Goal: Information Seeking & Learning: Learn about a topic

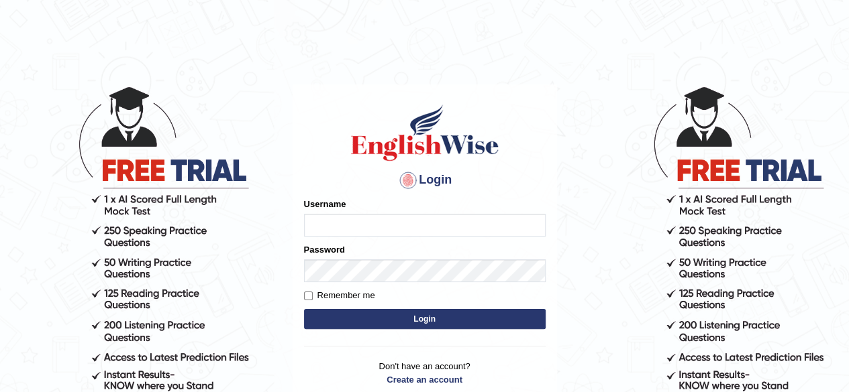
type input "c"
click at [493, 229] on input "Username" at bounding box center [424, 225] width 241 height 23
type input "aliameeni110"
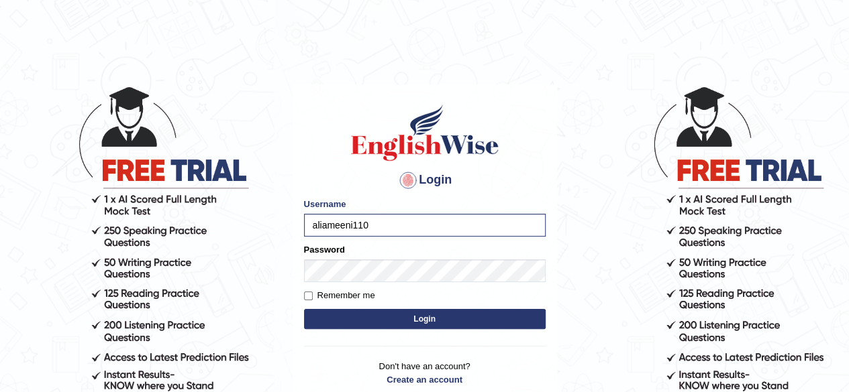
click at [425, 291] on div "Remember me" at bounding box center [424, 295] width 241 height 13
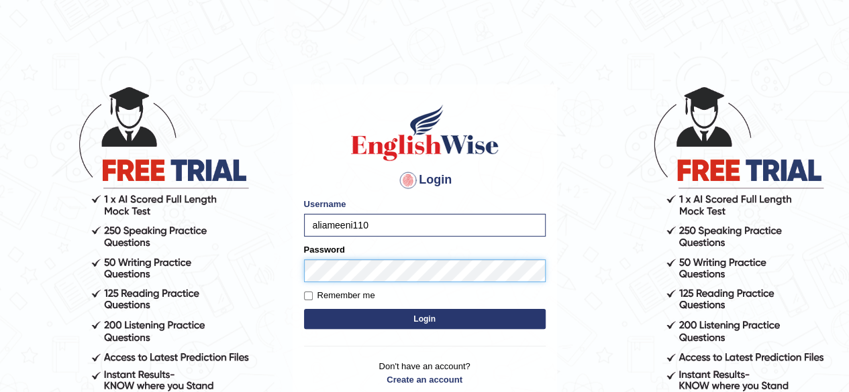
click at [304, 309] on button "Login" at bounding box center [424, 319] width 241 height 20
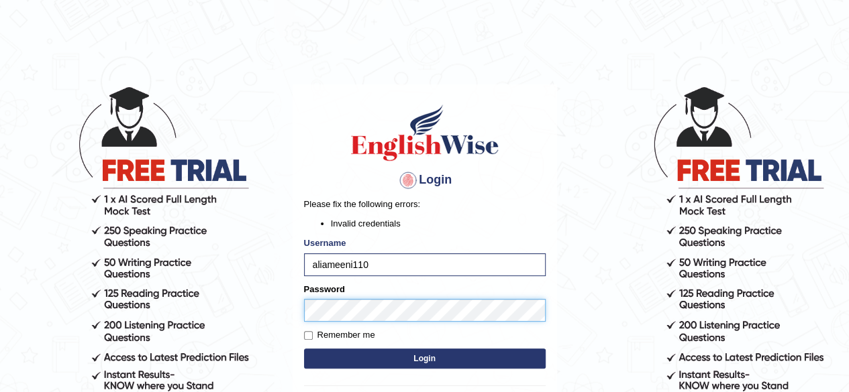
click at [304, 349] on button "Login" at bounding box center [424, 359] width 241 height 20
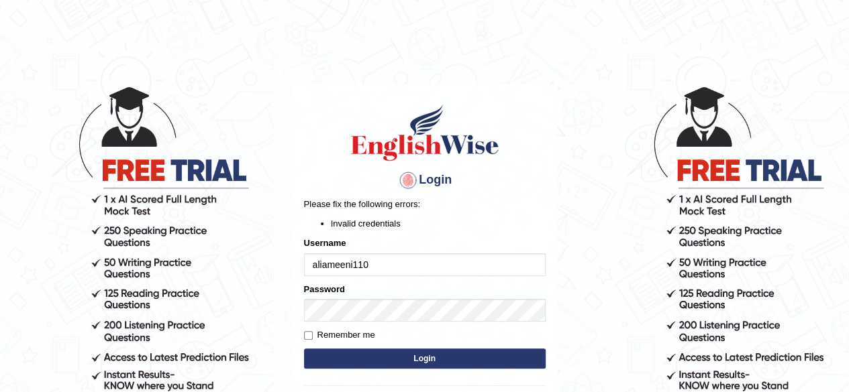
click at [487, 357] on button "Login" at bounding box center [424, 359] width 241 height 20
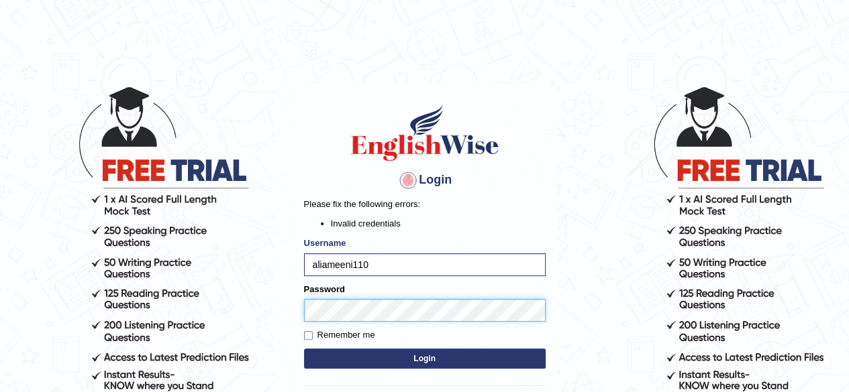
click at [304, 349] on button "Login" at bounding box center [424, 359] width 241 height 20
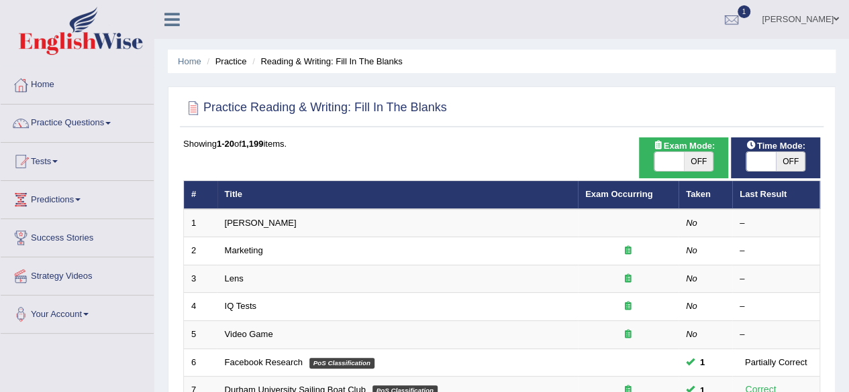
click at [688, 170] on span "OFF" at bounding box center [699, 161] width 30 height 19
checkbox input "true"
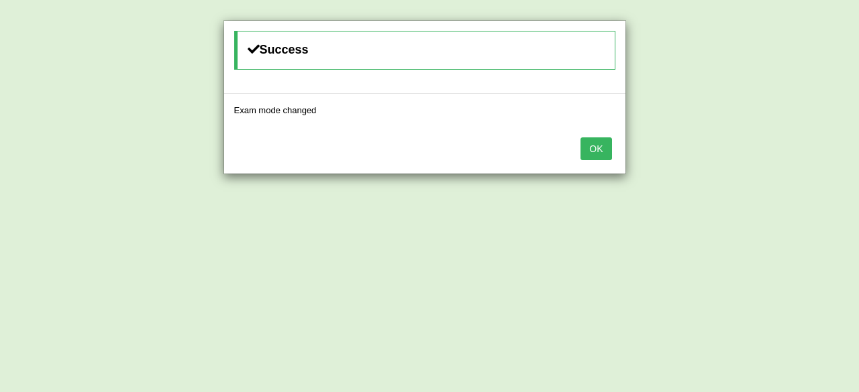
click at [598, 152] on button "OK" at bounding box center [595, 149] width 31 height 23
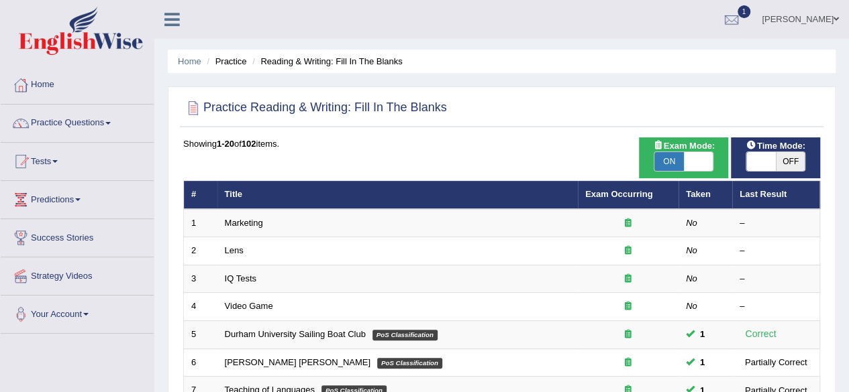
click at [785, 164] on span "OFF" at bounding box center [790, 161] width 30 height 19
checkbox input "true"
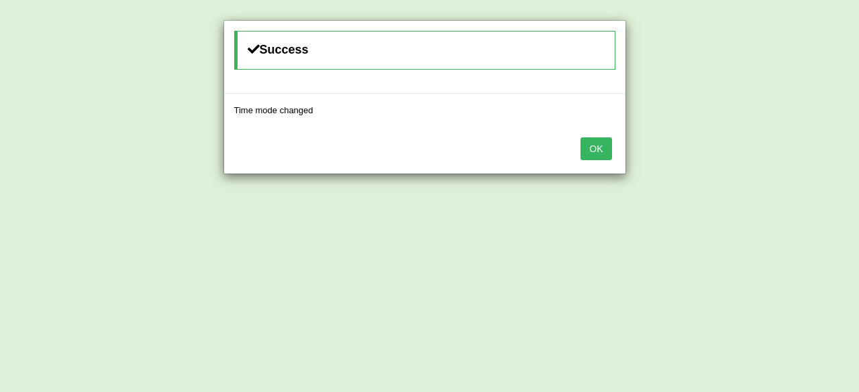
click at [594, 147] on button "OK" at bounding box center [595, 149] width 31 height 23
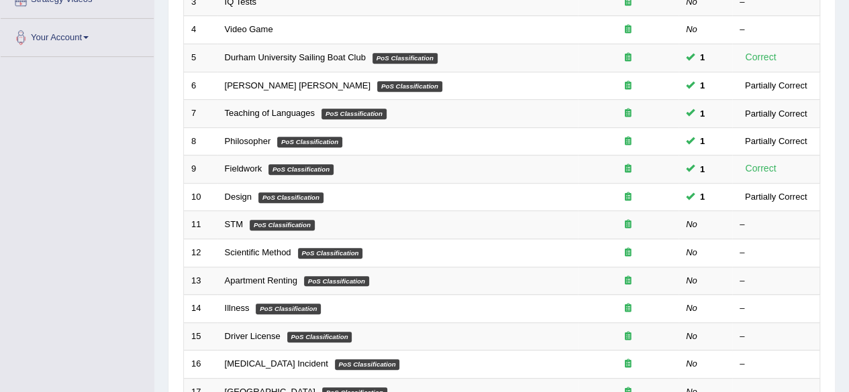
scroll to position [278, 0]
click at [234, 223] on link "STM" at bounding box center [234, 224] width 18 height 10
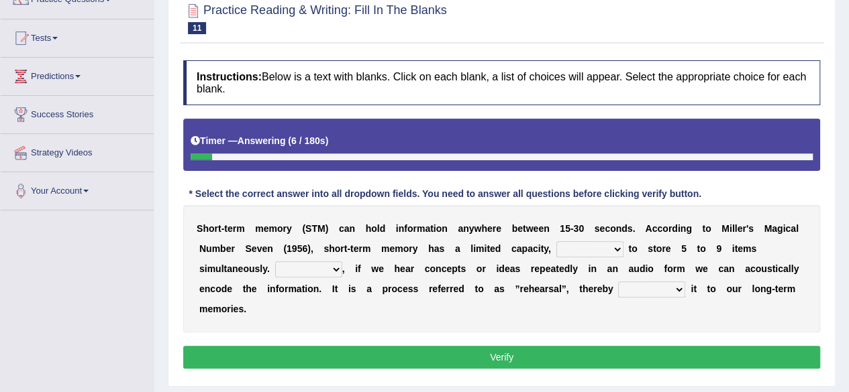
scroll to position [149, 0]
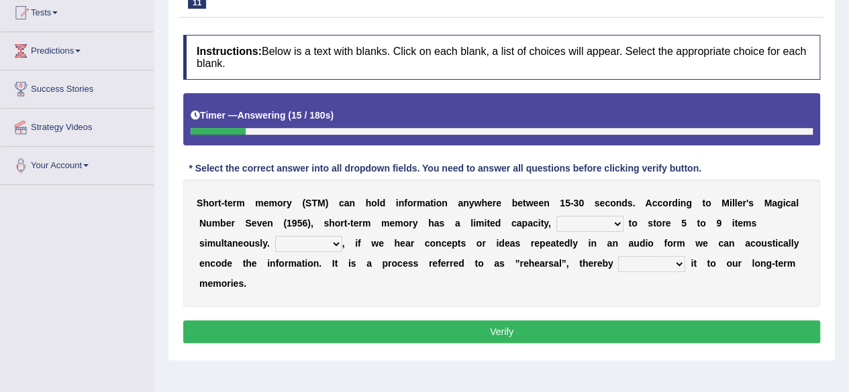
click at [606, 222] on select "being able is able be able unable" at bounding box center [589, 224] width 67 height 16
select select "unable"
click at [556, 216] on select "being able is able be able unable" at bounding box center [589, 224] width 67 height 16
click at [316, 246] on select "However So Moreover Therefore" at bounding box center [308, 244] width 67 height 16
select select "However"
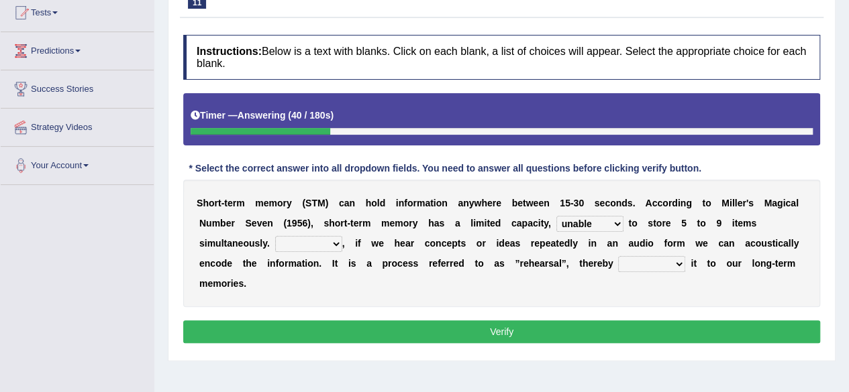
click at [275, 236] on select "However So Moreover Therefore" at bounding box center [308, 244] width 67 height 16
click at [665, 260] on select "commit commits commiting commited" at bounding box center [651, 264] width 67 height 16
select select "commiting"
click at [618, 256] on select "commit commits commiting commited" at bounding box center [651, 264] width 67 height 16
click at [653, 329] on button "Verify" at bounding box center [501, 332] width 637 height 23
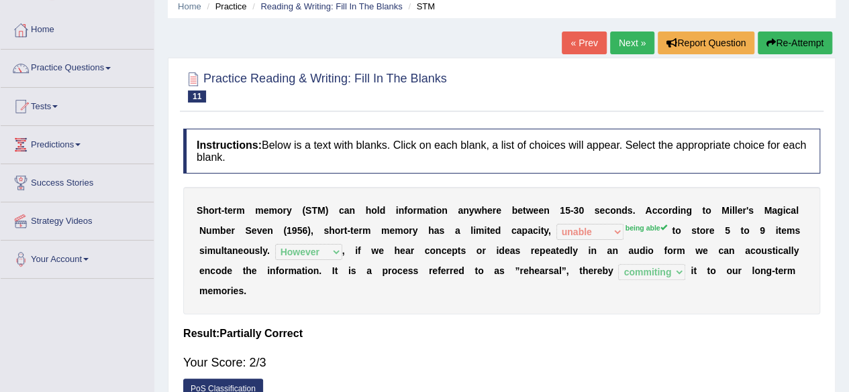
scroll to position [42, 0]
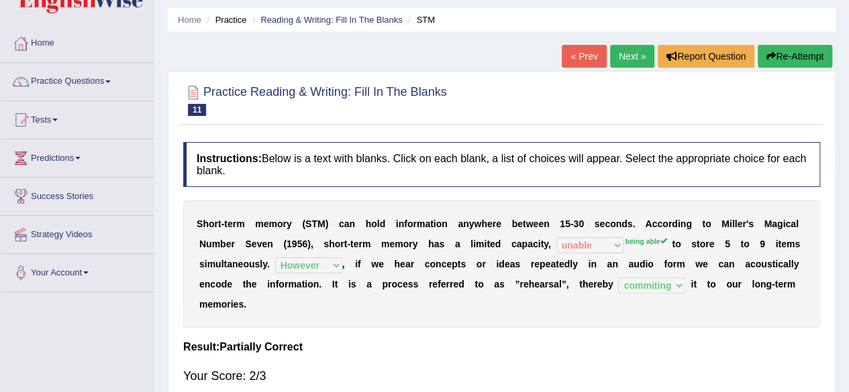
click at [634, 52] on link "Next »" at bounding box center [632, 56] width 44 height 23
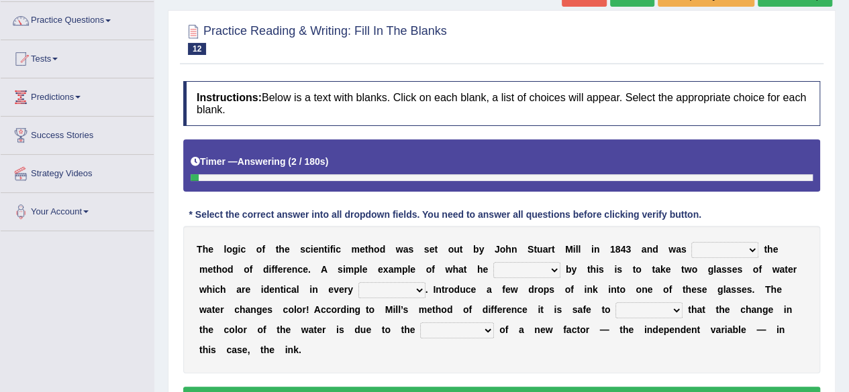
scroll to position [103, 0]
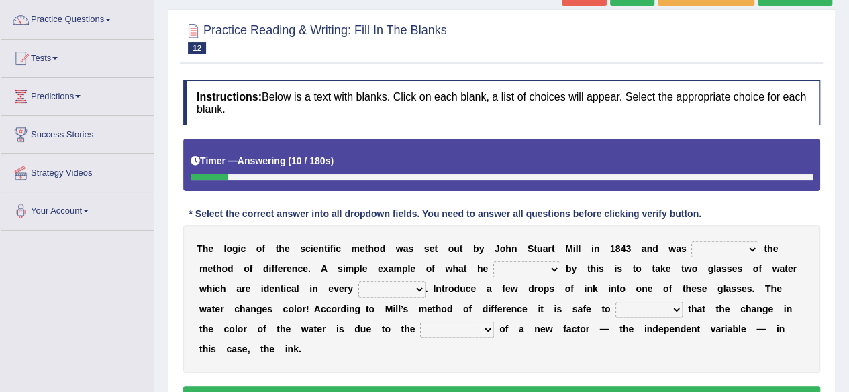
click at [721, 252] on select "pointed claimed demanded named" at bounding box center [724, 249] width 67 height 16
click at [651, 362] on div "T h e l o g i c o f t h e s c i e n t i f i c m e t h o d w a s s e t o u t b y…" at bounding box center [501, 299] width 637 height 148
click at [534, 262] on select "capped charged found meant" at bounding box center [526, 270] width 67 height 16
click at [752, 248] on select "pointed claimed demanded named" at bounding box center [724, 249] width 67 height 16
select select "pointed"
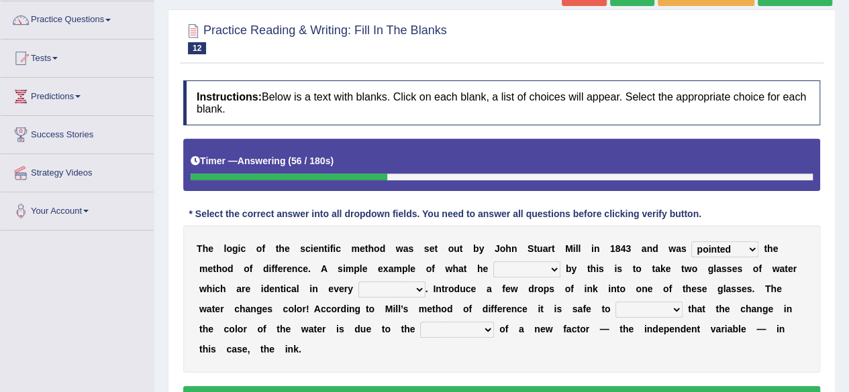
click at [691, 241] on select "pointed claimed demanded named" at bounding box center [724, 249] width 67 height 16
click at [533, 272] on select "capped charged found meant" at bounding box center [526, 270] width 67 height 16
select select "meant"
click at [493, 262] on select "capped charged found meant" at bounding box center [526, 270] width 67 height 16
click at [423, 292] on select "thought identity measure respect" at bounding box center [391, 290] width 67 height 16
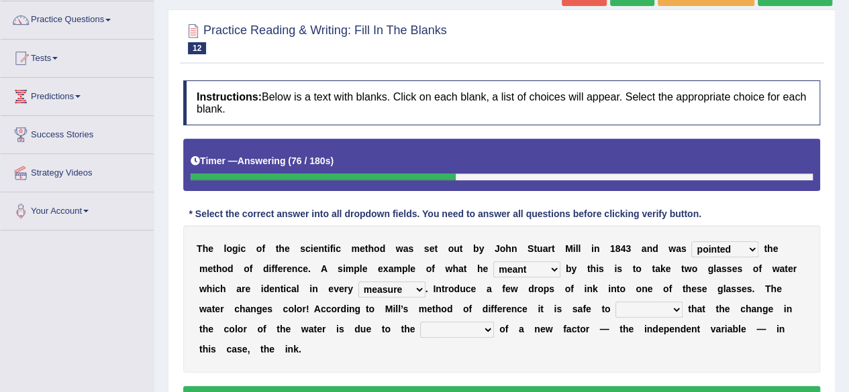
click at [358, 282] on select "thought identity measure respect" at bounding box center [391, 290] width 67 height 16
click at [413, 297] on div "T h e l o g i c o f t h e s c i e n t i f i c m e t h o d w a s s e t o u t b y…" at bounding box center [501, 299] width 637 height 148
click at [413, 292] on select "thought identity measure respect" at bounding box center [391, 290] width 67 height 16
select select "thought"
click at [358, 282] on select "thought identity measure respect" at bounding box center [391, 290] width 67 height 16
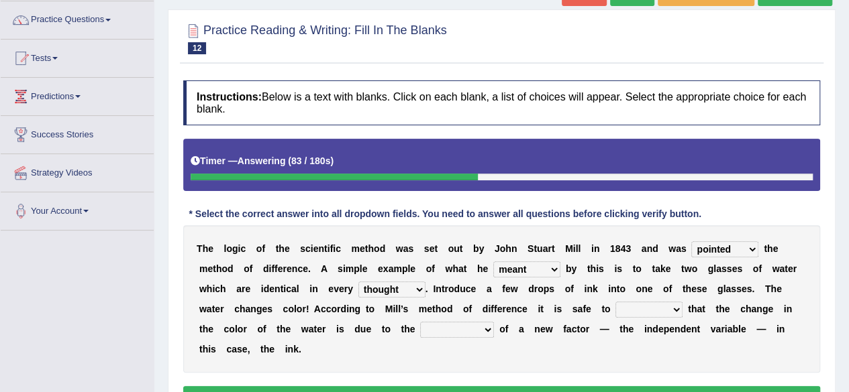
click at [405, 288] on select "thought identity measure respect" at bounding box center [391, 290] width 67 height 16
click at [358, 282] on select "thought identity measure respect" at bounding box center [391, 290] width 67 height 16
click at [655, 314] on select "assume discuss prefer acclaim" at bounding box center [648, 310] width 67 height 16
click at [615, 302] on select "assume discuss prefer acclaim" at bounding box center [648, 310] width 67 height 16
click at [655, 304] on select "assume discuss prefer acclaim" at bounding box center [648, 310] width 67 height 16
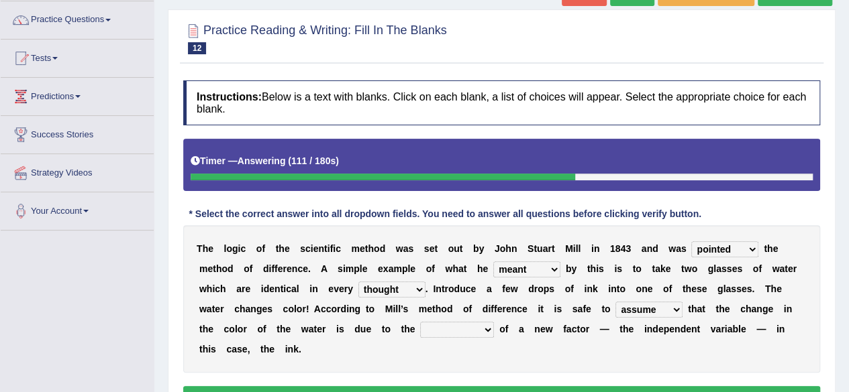
select select "acclaim"
click at [615, 302] on select "assume discuss prefer acclaim" at bounding box center [648, 310] width 67 height 16
click at [638, 312] on select "assume discuss prefer acclaim" at bounding box center [648, 310] width 67 height 16
click at [651, 315] on select "assume discuss prefer acclaim" at bounding box center [648, 310] width 67 height 16
click at [482, 327] on select "introduction magnitude preparation purification" at bounding box center [457, 330] width 74 height 16
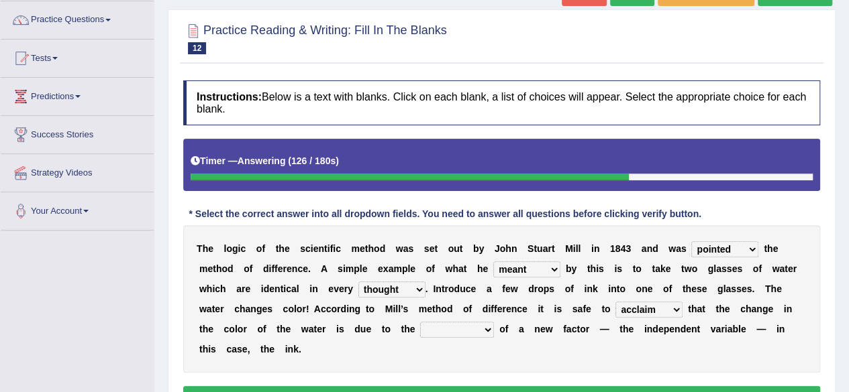
click at [451, 355] on div "T h e l o g i c o f t h e s c i e n t i f i c m e t h o d w a s s e t o u t b y…" at bounding box center [501, 299] width 637 height 148
click at [460, 326] on select "introduction magnitude preparation purification" at bounding box center [457, 330] width 74 height 16
select select "introduction"
click at [420, 322] on select "introduction magnitude preparation purification" at bounding box center [457, 330] width 74 height 16
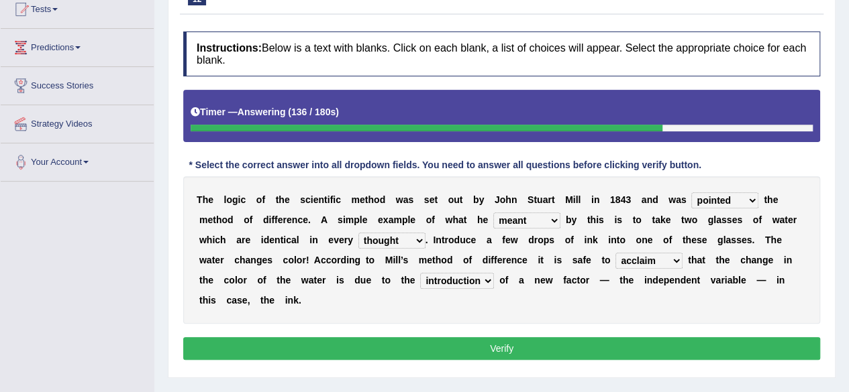
scroll to position [150, 0]
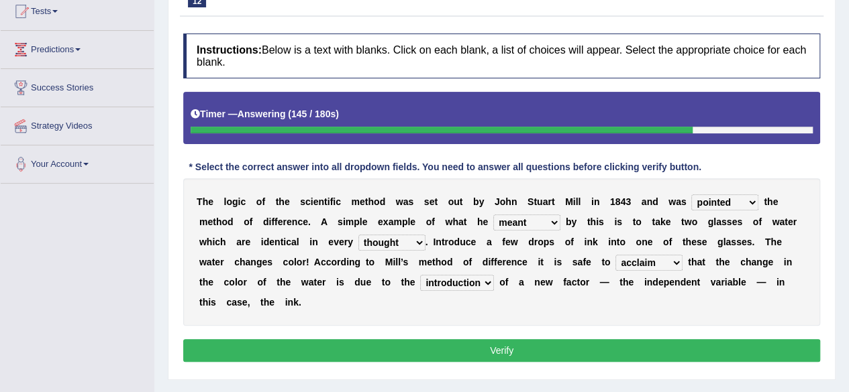
click at [746, 203] on select "pointed claimed demanded named" at bounding box center [724, 203] width 67 height 16
select select "claimed"
click at [691, 195] on select "pointed claimed demanded named" at bounding box center [724, 203] width 67 height 16
click at [726, 195] on select "pointed claimed demanded named" at bounding box center [724, 203] width 67 height 16
click at [691, 195] on select "pointed claimed demanded named" at bounding box center [724, 203] width 67 height 16
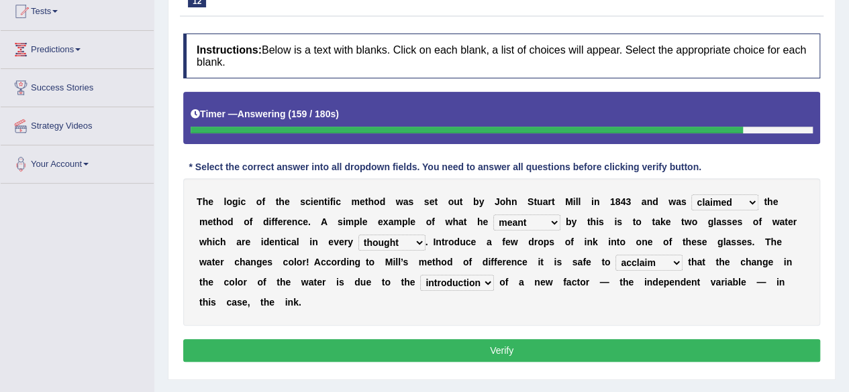
click at [551, 219] on select "capped charged found meant" at bounding box center [526, 223] width 67 height 16
click at [592, 315] on div "T h e l o g i c o f t h e s c i e n t i f i c m e t h o d w a s s e t o u t b y…" at bounding box center [501, 252] width 637 height 148
click at [413, 238] on select "thought identity measure respect" at bounding box center [391, 243] width 67 height 16
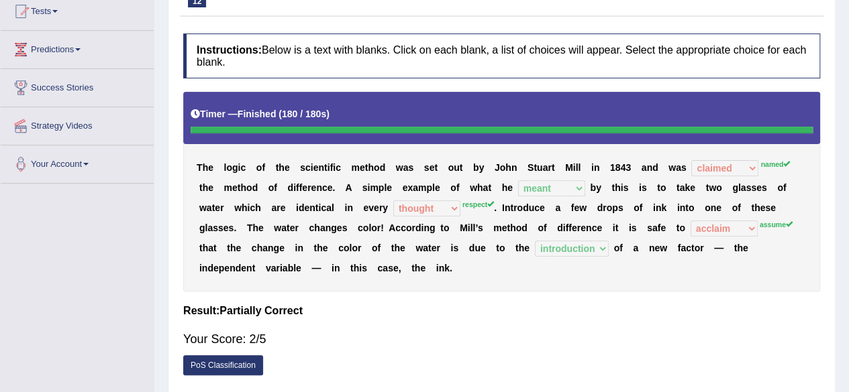
scroll to position [25, 0]
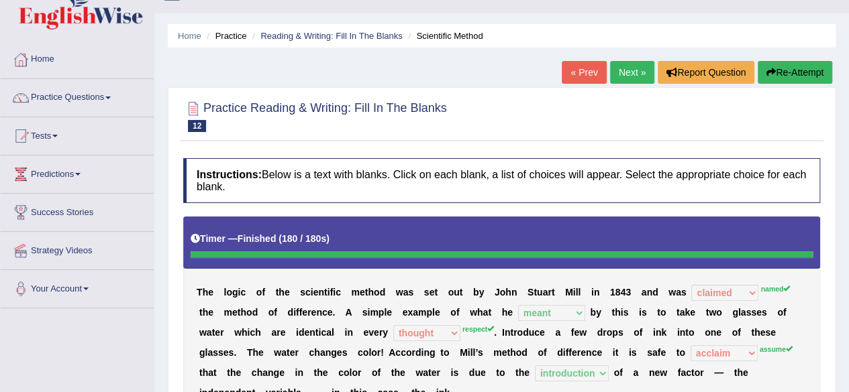
click at [633, 74] on link "Next »" at bounding box center [632, 72] width 44 height 23
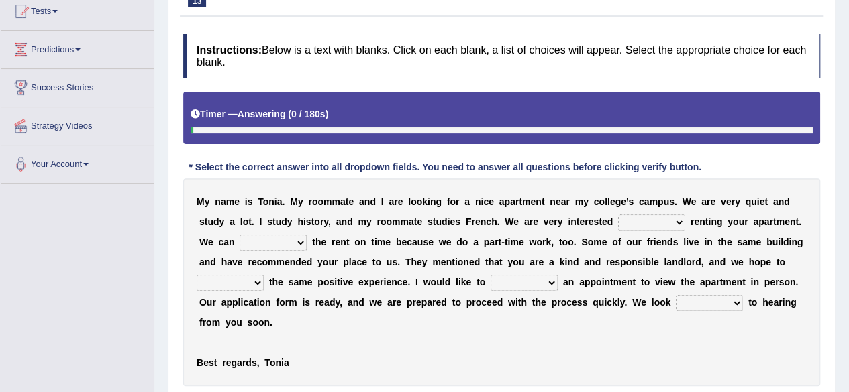
scroll to position [182, 0]
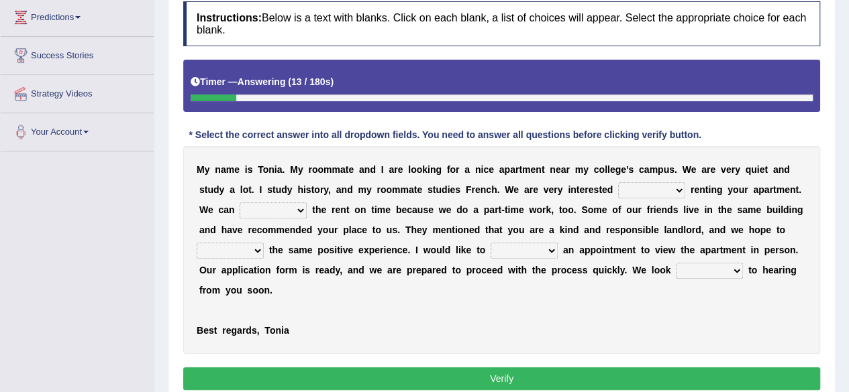
click at [652, 189] on select "for about at in" at bounding box center [651, 190] width 67 height 16
select select "in"
click at [618, 182] on select "for about at in" at bounding box center [651, 190] width 67 height 16
drag, startPoint x: 273, startPoint y: 221, endPoint x: 272, endPoint y: 209, distance: 11.4
click at [272, 209] on div "M y n a m e i s T o n i a . M y r o o m m a t e a n d I a r e l o o k i n g f o…" at bounding box center [501, 250] width 637 height 208
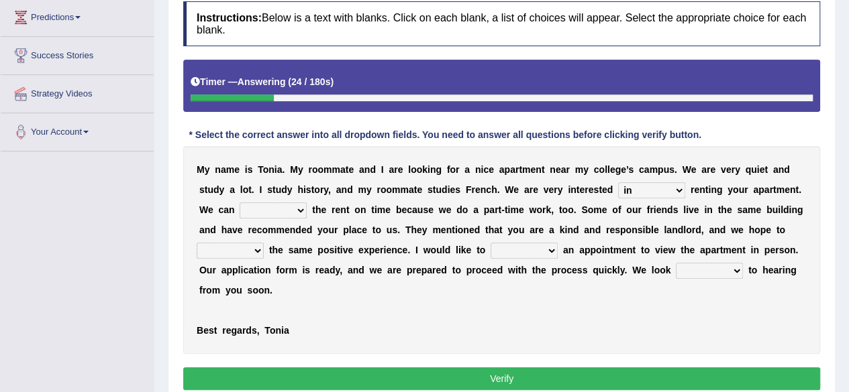
click at [272, 209] on select "afford get pay bring" at bounding box center [272, 211] width 67 height 16
select select "pay"
click at [239, 203] on select "afford get pay bring" at bounding box center [272, 211] width 67 height 16
click at [236, 253] on select "form meet have decide" at bounding box center [230, 251] width 67 height 16
click at [197, 243] on select "form meet have decide" at bounding box center [230, 251] width 67 height 16
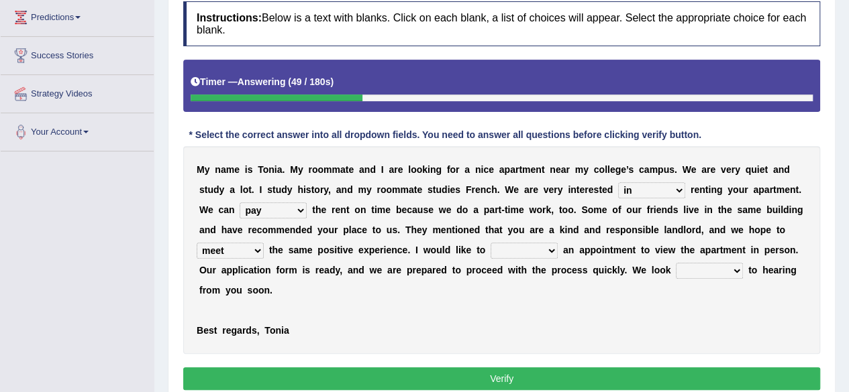
click at [250, 248] on select "form meet have decide" at bounding box center [230, 251] width 67 height 16
select select "have"
click at [197, 243] on select "form meet have decide" at bounding box center [230, 251] width 67 height 16
click at [541, 250] on select "own recall revise make" at bounding box center [523, 251] width 67 height 16
select select "make"
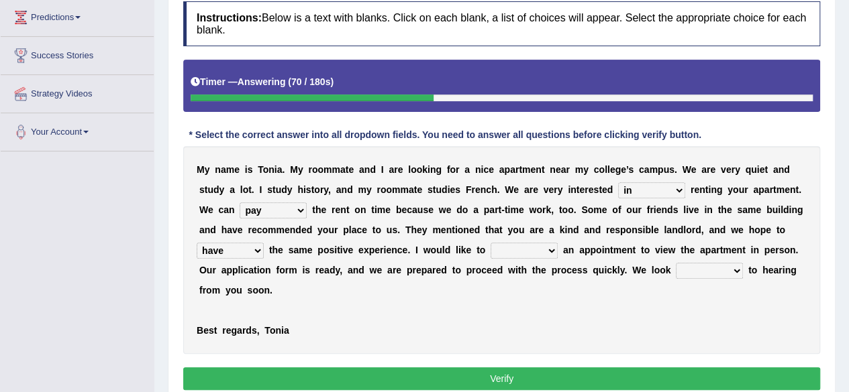
click at [490, 243] on select "own recall revise make" at bounding box center [523, 251] width 67 height 16
click at [714, 264] on select "around out in forward" at bounding box center [709, 271] width 67 height 16
select select "forward"
click at [676, 263] on select "around out in forward" at bounding box center [709, 271] width 67 height 16
click at [298, 211] on select "afford get pay bring" at bounding box center [272, 211] width 67 height 16
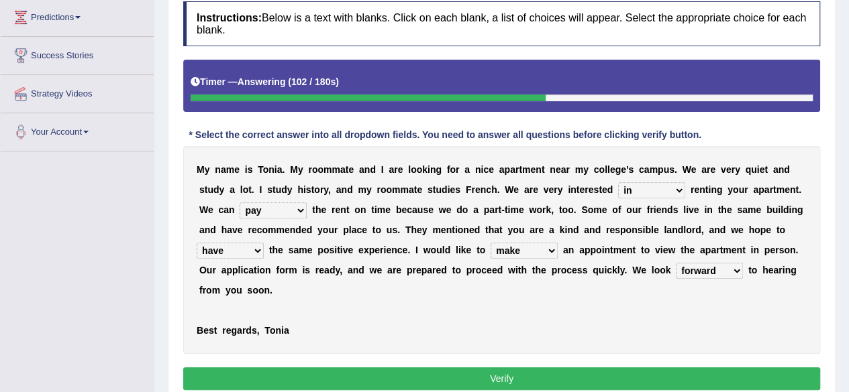
click at [239, 203] on select "afford get pay bring" at bounding box center [272, 211] width 67 height 16
click at [253, 252] on select "form meet have decide" at bounding box center [230, 251] width 67 height 16
select select "meet"
click at [197, 243] on select "form meet have decide" at bounding box center [230, 251] width 67 height 16
click at [235, 250] on select "form meet have decide" at bounding box center [230, 251] width 67 height 16
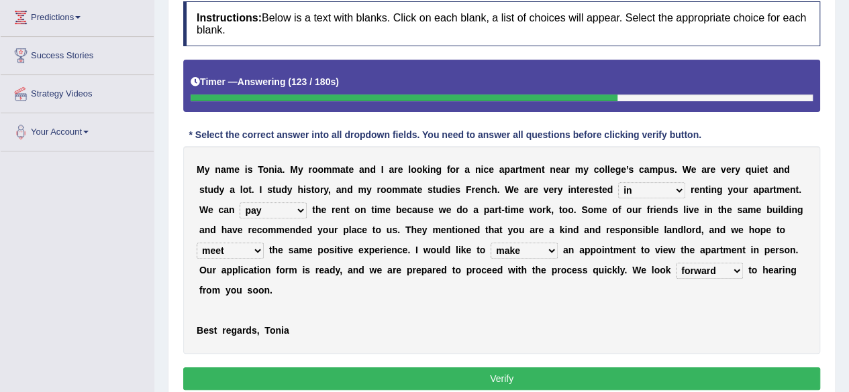
click at [197, 243] on select "form meet have decide" at bounding box center [230, 251] width 67 height 16
click at [256, 246] on select "form meet have decide" at bounding box center [230, 251] width 67 height 16
click at [197, 243] on select "form meet have decide" at bounding box center [230, 251] width 67 height 16
click at [534, 254] on select "own recall revise make" at bounding box center [523, 251] width 67 height 16
click at [490, 243] on select "own recall revise make" at bounding box center [523, 251] width 67 height 16
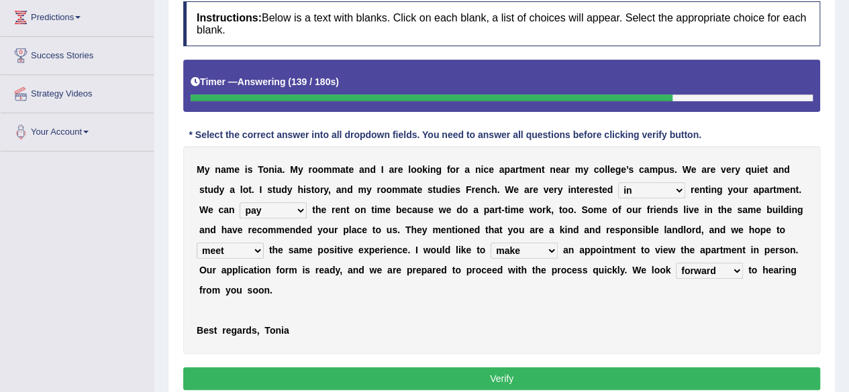
scroll to position [249, 0]
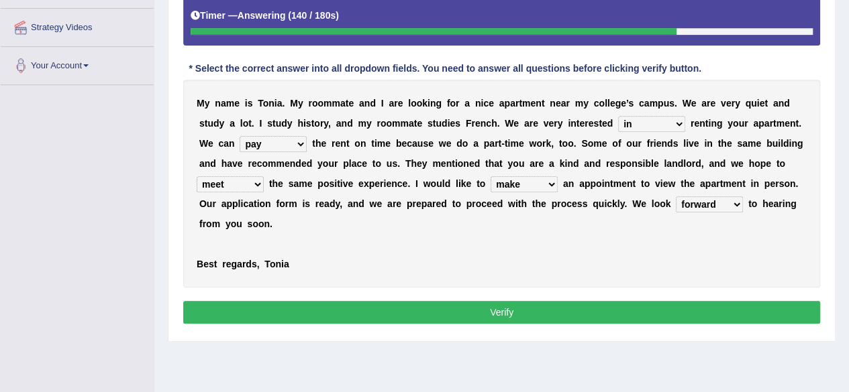
click at [507, 317] on button "Verify" at bounding box center [501, 312] width 637 height 23
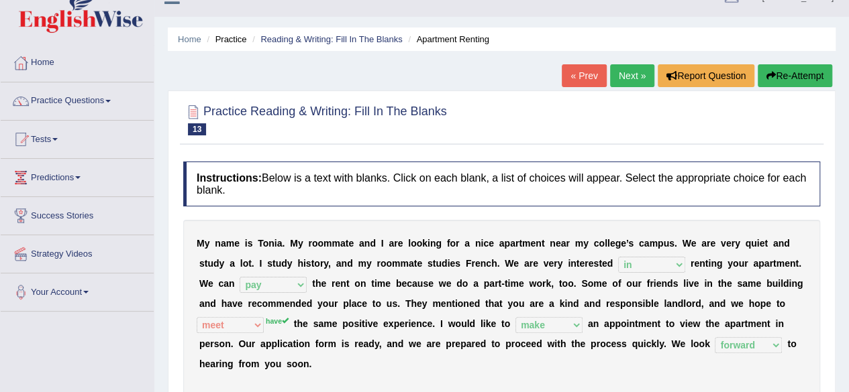
scroll to position [19, 0]
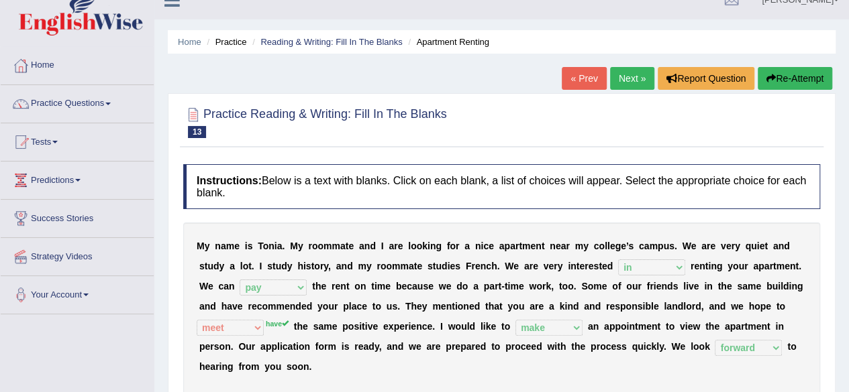
click at [623, 74] on link "Next »" at bounding box center [632, 78] width 44 height 23
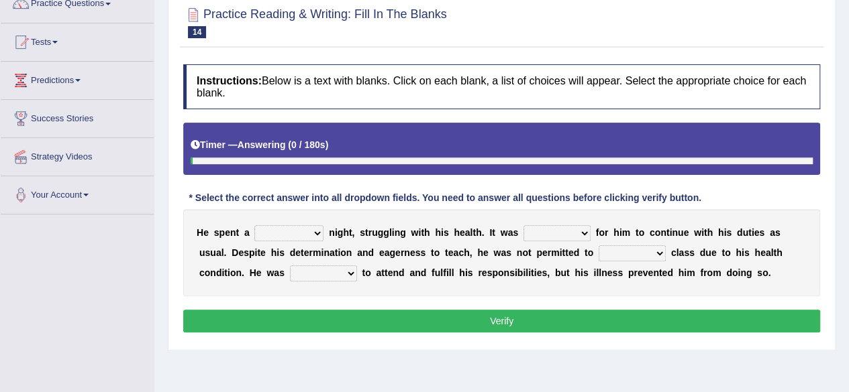
scroll to position [144, 0]
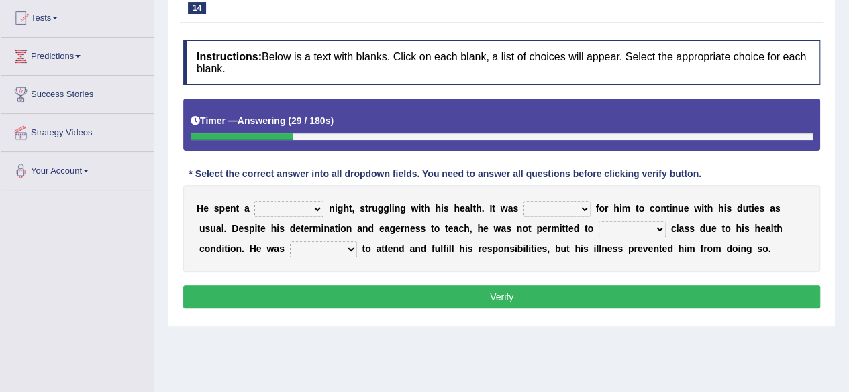
click at [303, 206] on select "cheerful restful meaningful painful" at bounding box center [288, 209] width 69 height 16
select select "painful"
click at [254, 201] on select "cheerful restful meaningful painful" at bounding box center [288, 209] width 69 height 16
click at [570, 204] on select "enjoyable simple difficult natural" at bounding box center [556, 209] width 67 height 16
select select "difficult"
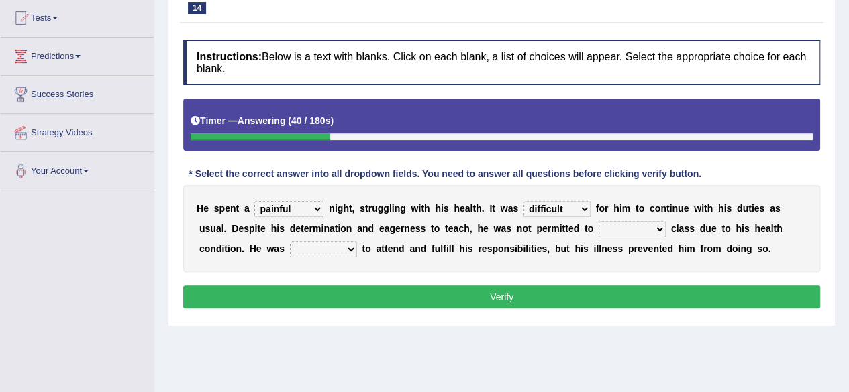
click at [523, 201] on select "enjoyable simple difficult natural" at bounding box center [556, 209] width 67 height 16
drag, startPoint x: 645, startPoint y: 219, endPoint x: 644, endPoint y: 230, distance: 10.8
click at [644, 230] on div "H e s p e n t a cheerful restful meaningful painful n i g h t , s t r u g g l i…" at bounding box center [501, 228] width 637 height 87
click at [644, 230] on select "teach leave cancel attend" at bounding box center [631, 229] width 67 height 16
select select "attend"
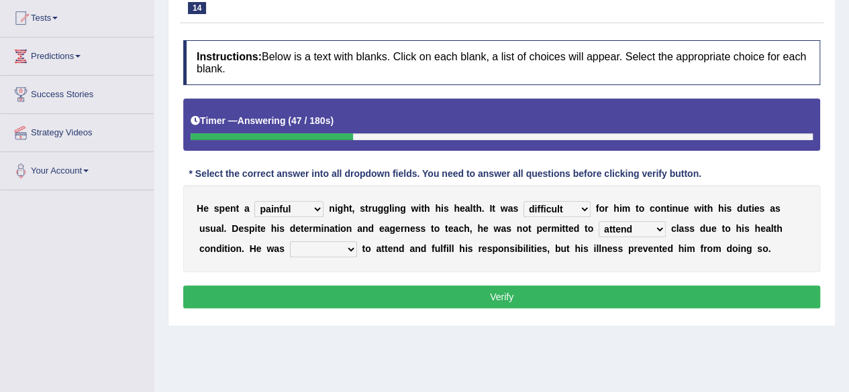
click at [598, 221] on select "teach leave cancel attend" at bounding box center [631, 229] width 67 height 16
click at [325, 248] on select "anxious forced lazy happy" at bounding box center [323, 249] width 67 height 16
select select "happy"
click at [290, 241] on select "anxious forced lazy happy" at bounding box center [323, 249] width 67 height 16
click at [369, 298] on button "Verify" at bounding box center [501, 297] width 637 height 23
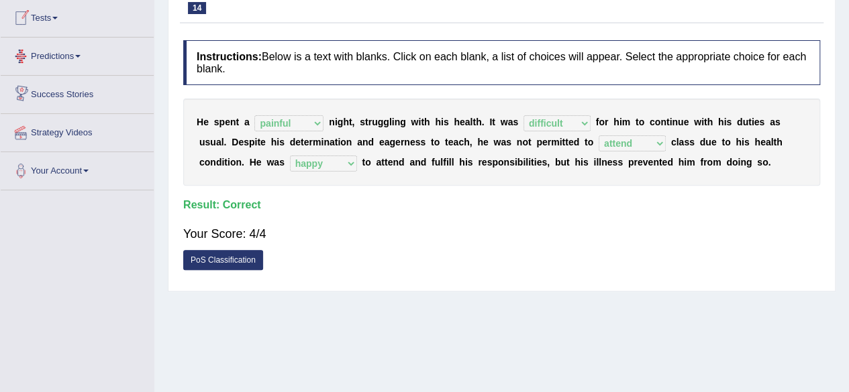
scroll to position [0, 0]
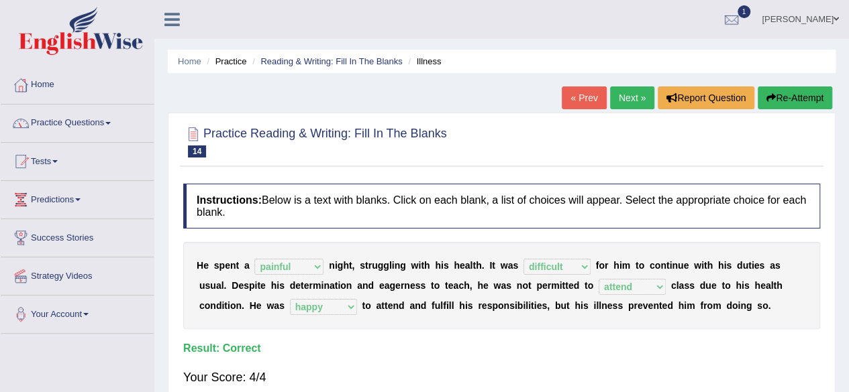
click at [84, 121] on link "Practice Questions" at bounding box center [77, 122] width 153 height 34
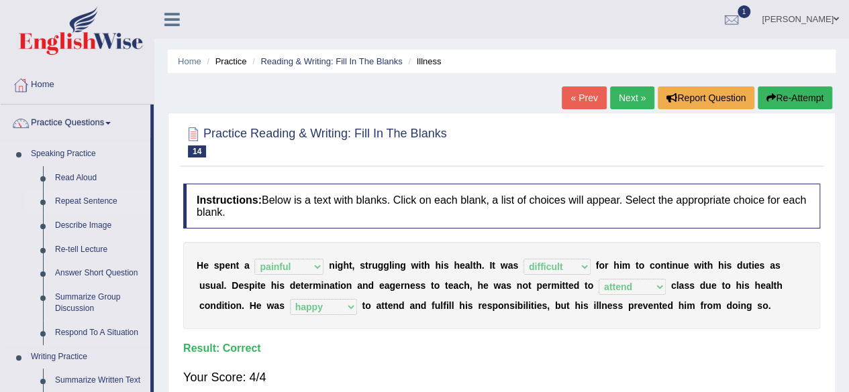
scroll to position [46, 0]
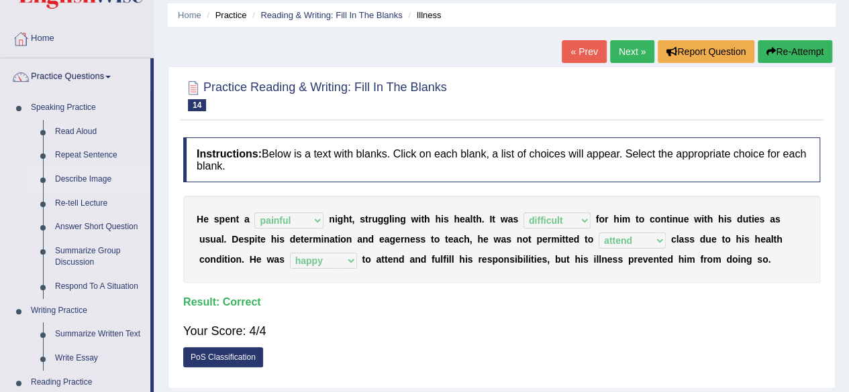
click at [93, 178] on link "Describe Image" at bounding box center [99, 180] width 101 height 24
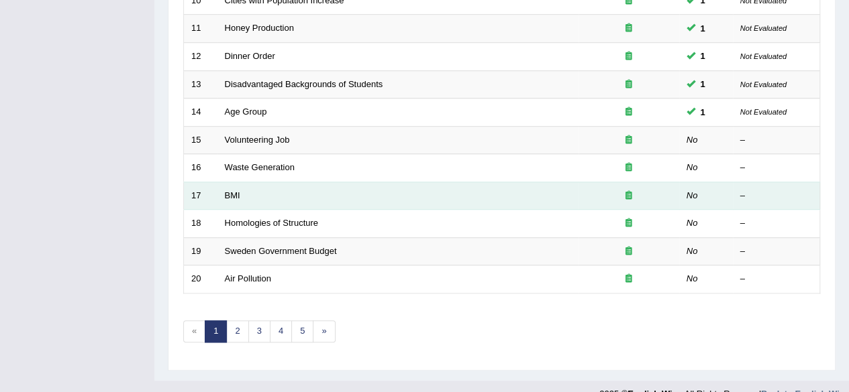
scroll to position [489, 0]
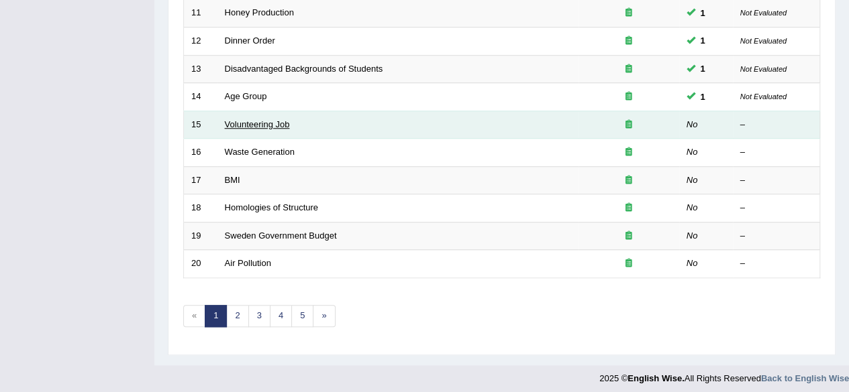
click at [259, 119] on link "Volunteering Job" at bounding box center [257, 124] width 65 height 10
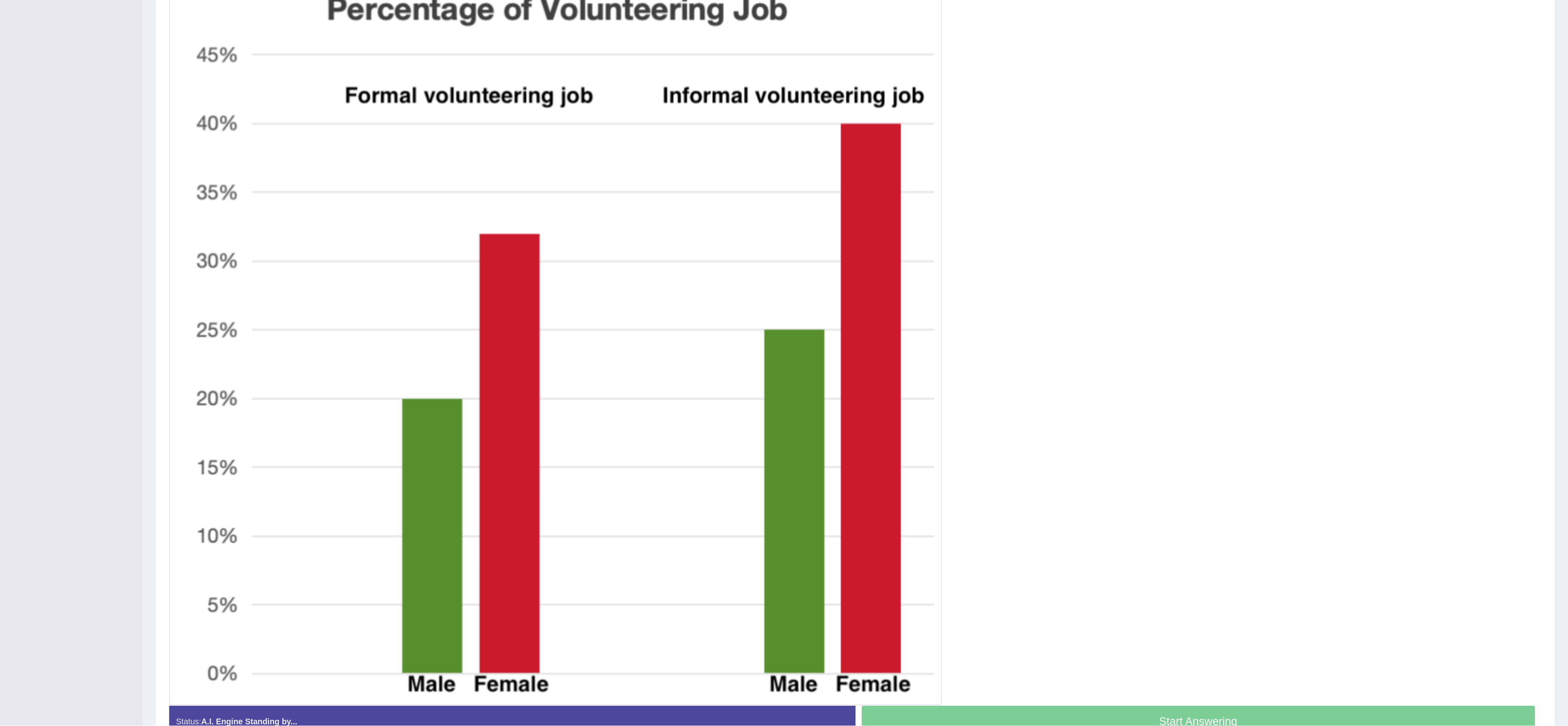
scroll to position [38, 0]
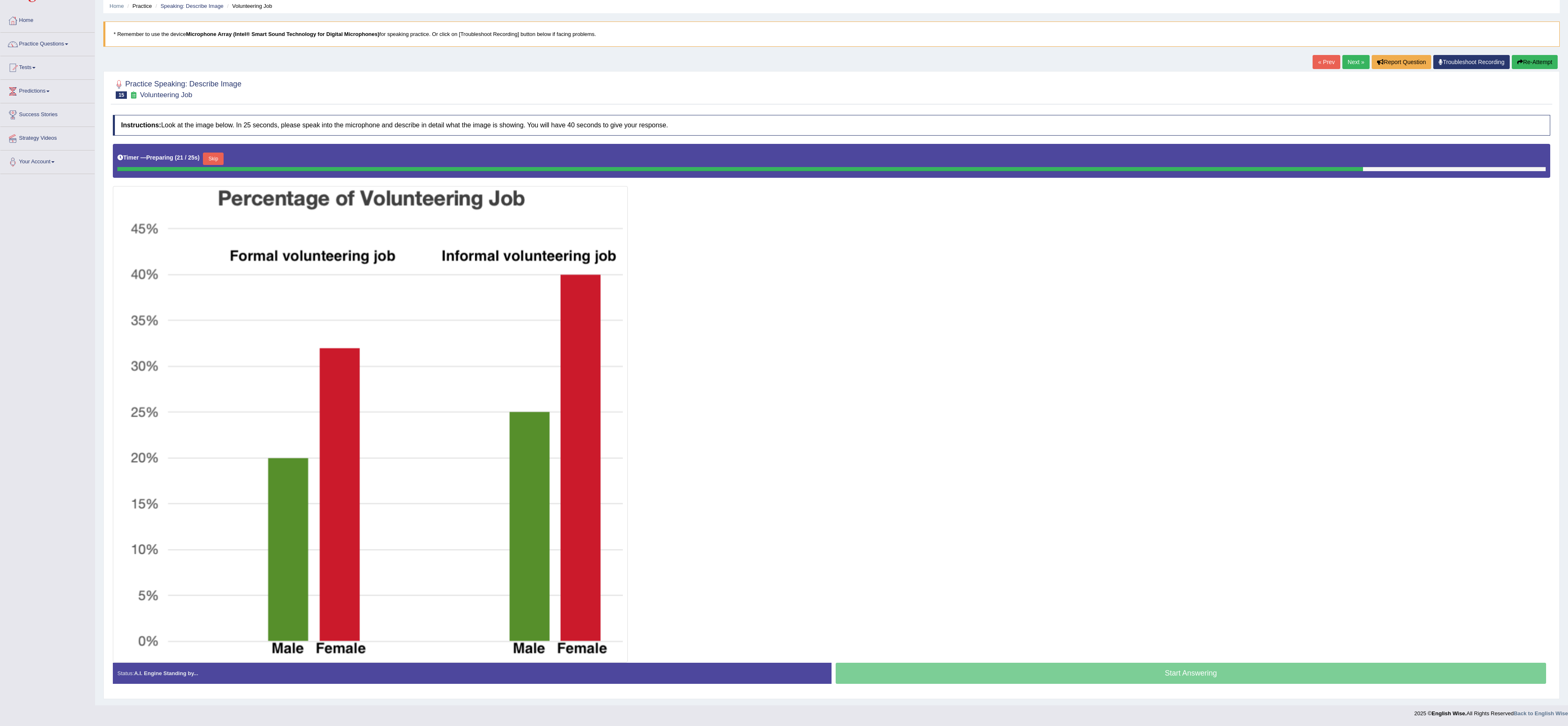
drag, startPoint x: 519, startPoint y: 0, endPoint x: 953, endPoint y: 449, distance: 624.5
click at [522, 242] on div at bounding box center [831, 402] width 1437 height 518
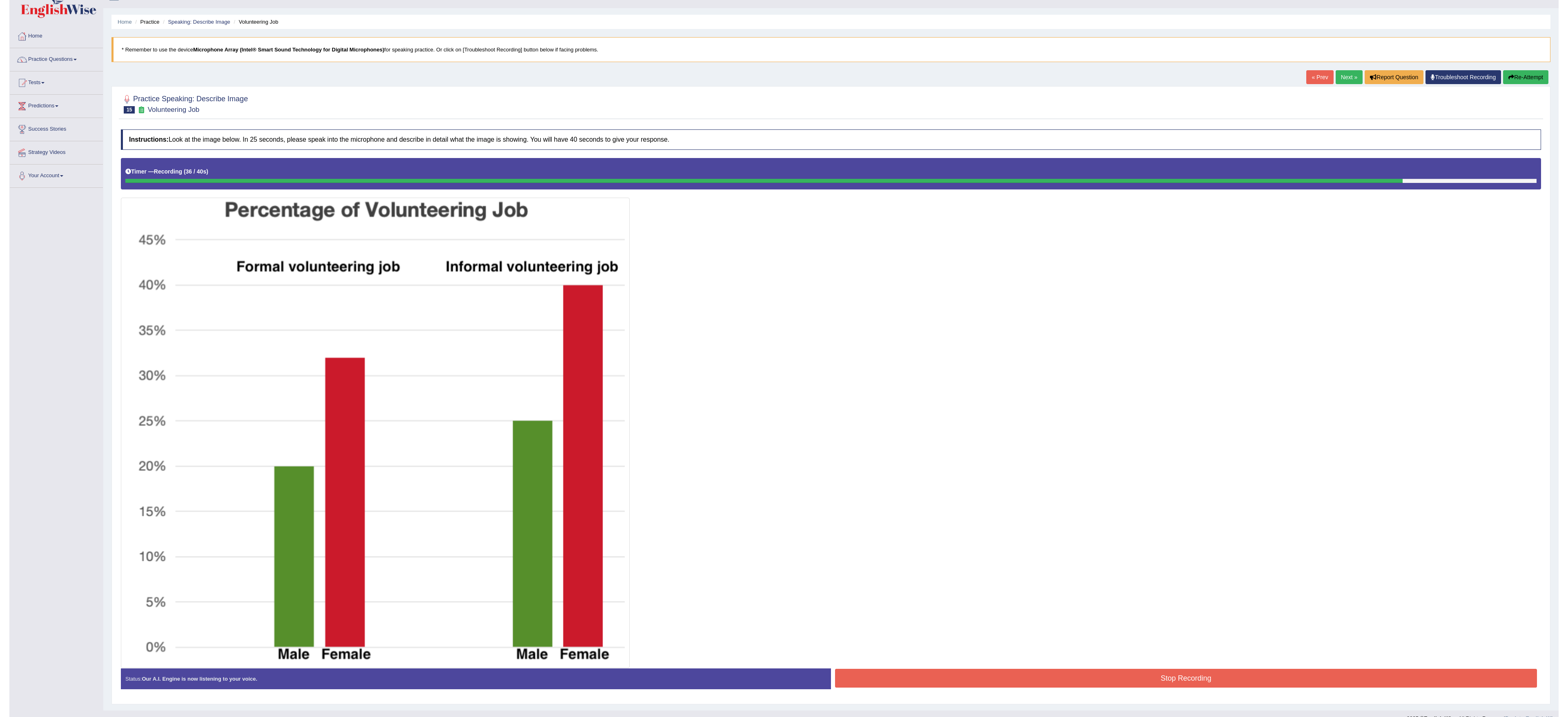
scroll to position [35, 0]
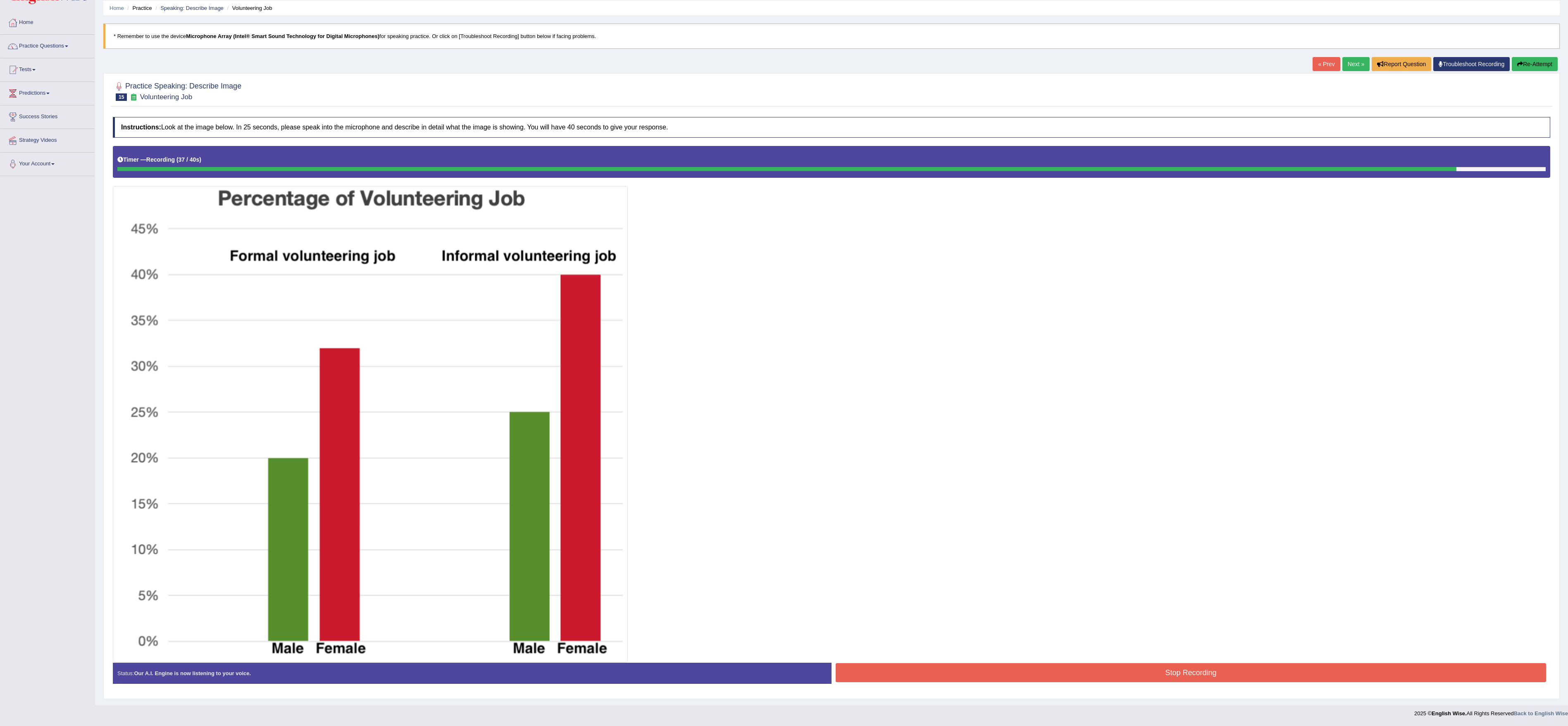
click at [522, 242] on button "Stop Recording" at bounding box center [1190, 672] width 710 height 19
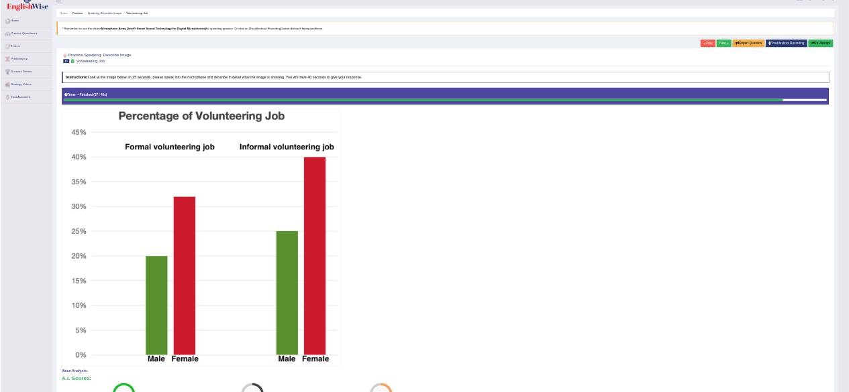
scroll to position [0, 0]
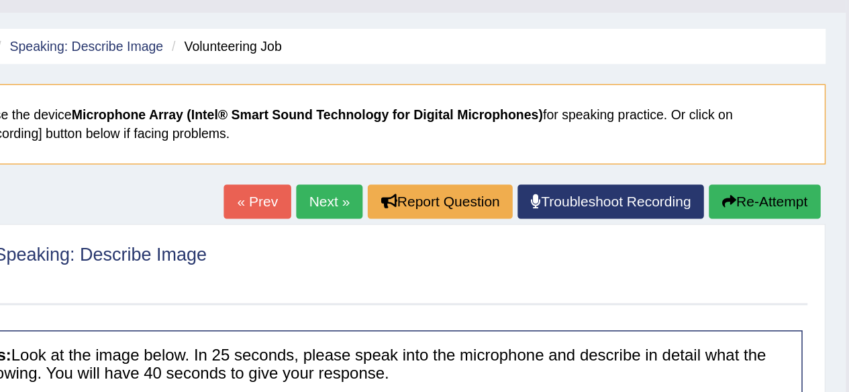
drag, startPoint x: 2430, startPoint y: 95, endPoint x: 564, endPoint y: 200, distance: 1869.2
click at [564, 200] on div at bounding box center [486, 208] width 606 height 41
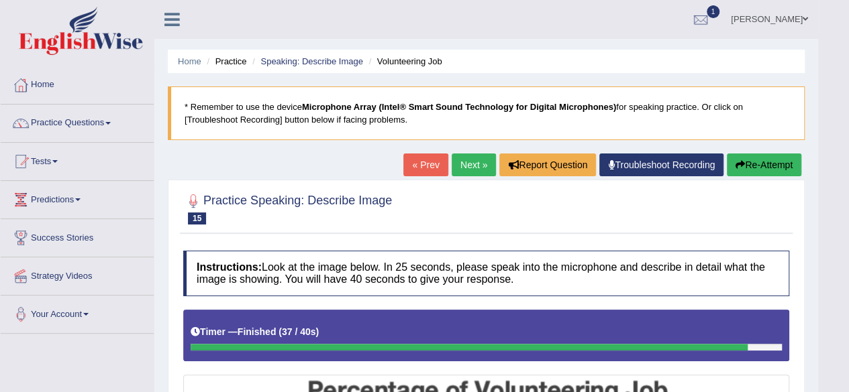
click at [481, 166] on link "Next »" at bounding box center [473, 165] width 44 height 23
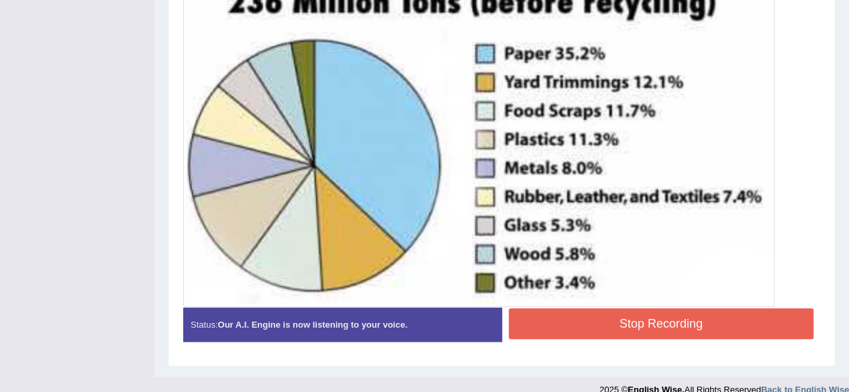
scroll to position [453, 0]
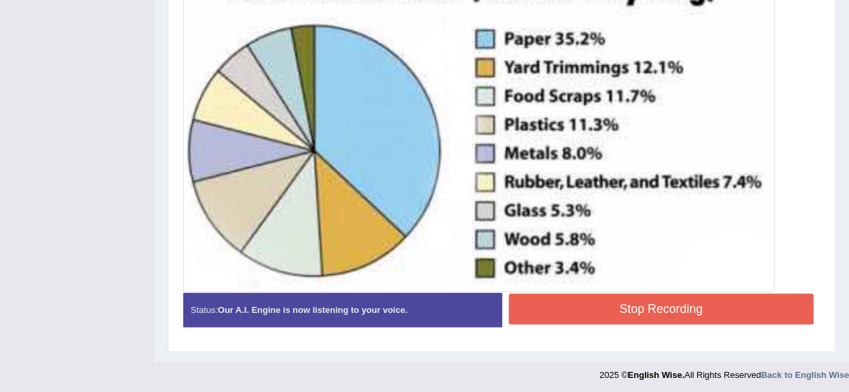
click at [667, 314] on button "Stop Recording" at bounding box center [660, 309] width 305 height 31
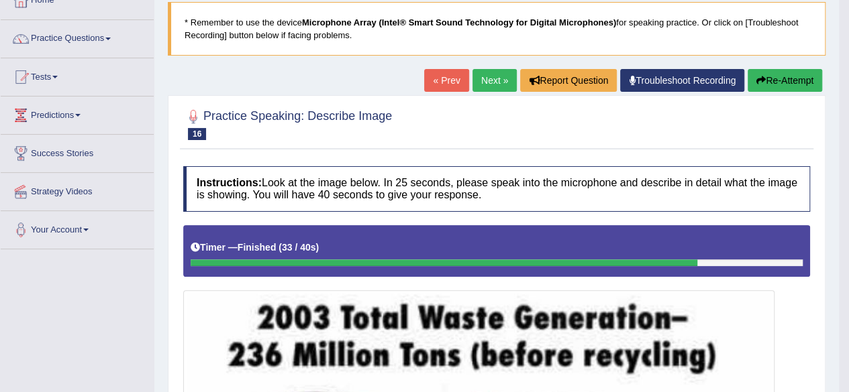
scroll to position [84, 0]
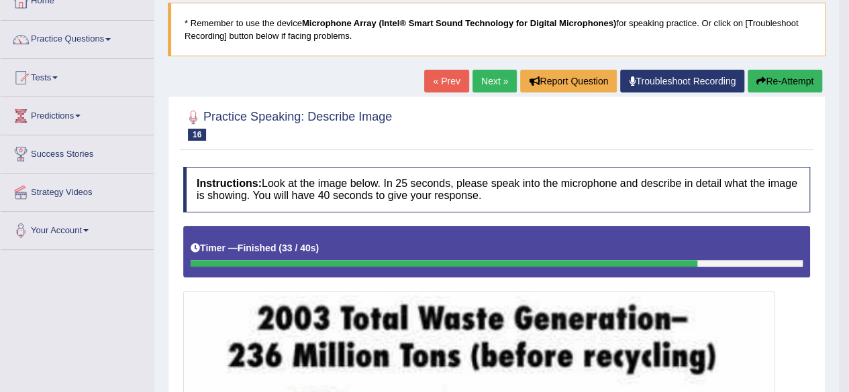
click at [484, 83] on link "Next »" at bounding box center [494, 81] width 44 height 23
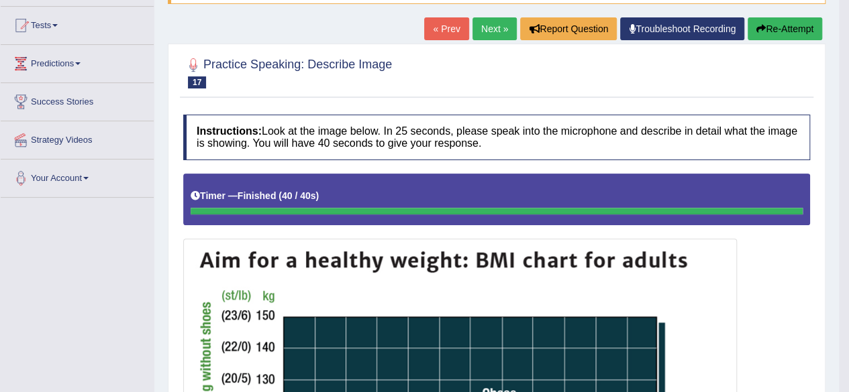
scroll to position [136, 0]
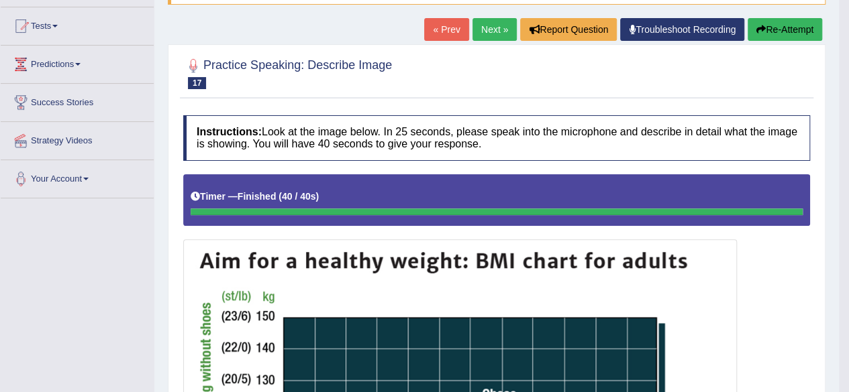
click at [476, 26] on link "Next »" at bounding box center [494, 29] width 44 height 23
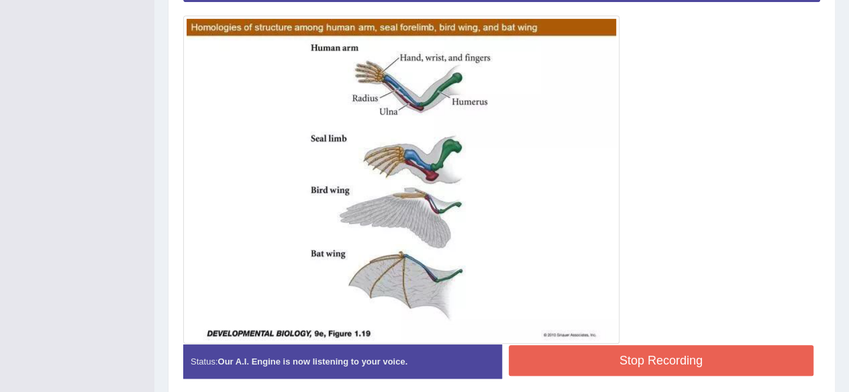
scroll to position [411, 0]
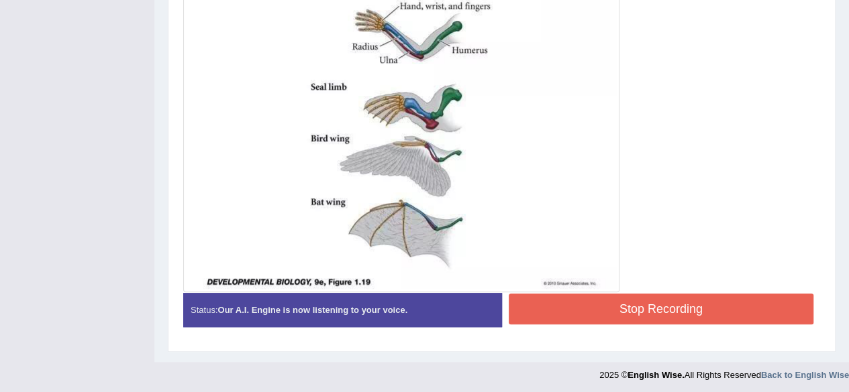
click at [599, 307] on button "Stop Recording" at bounding box center [660, 309] width 305 height 31
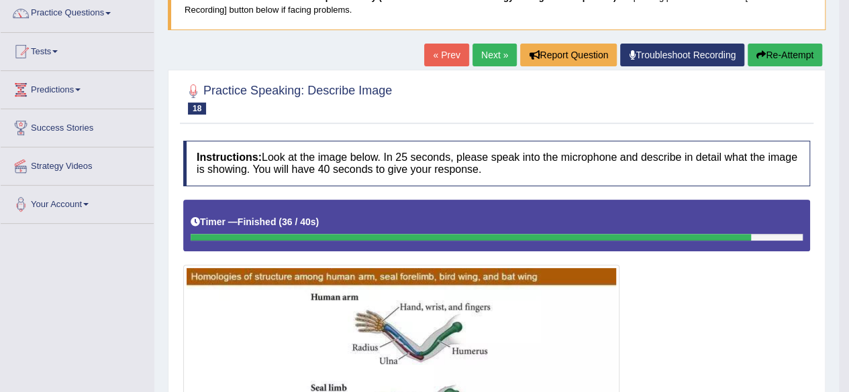
scroll to position [112, 0]
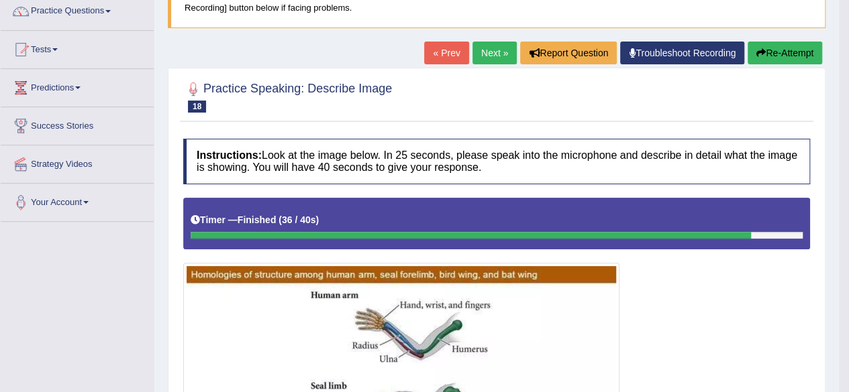
click at [486, 53] on link "Next »" at bounding box center [494, 53] width 44 height 23
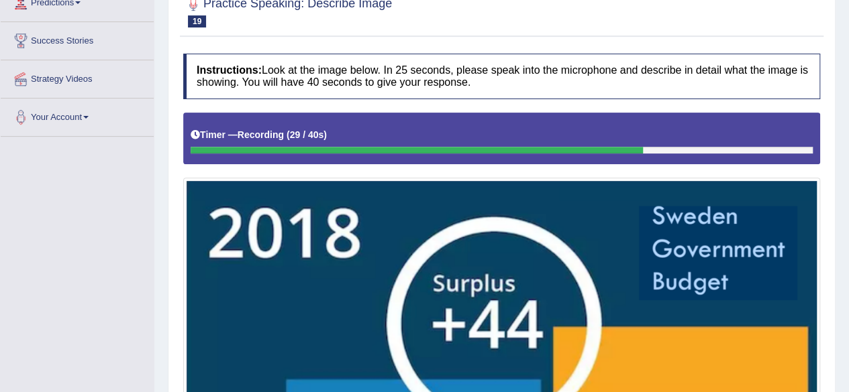
scroll to position [521, 0]
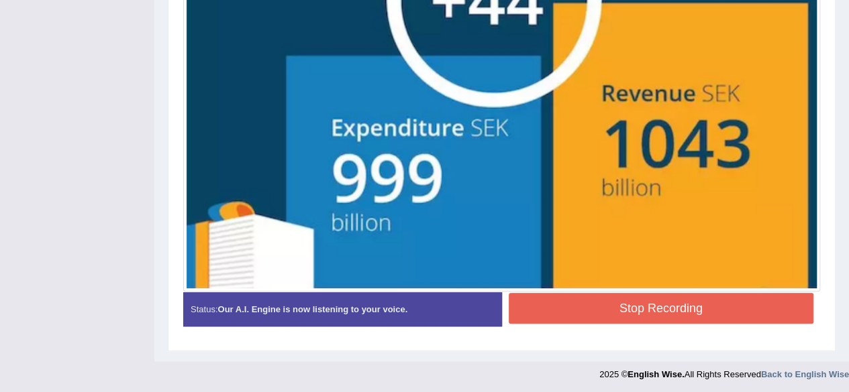
click at [641, 308] on button "Stop Recording" at bounding box center [660, 308] width 305 height 31
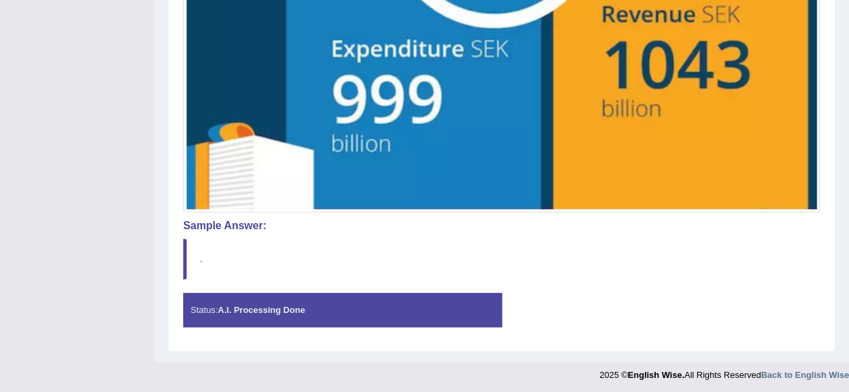
scroll to position [600, 0]
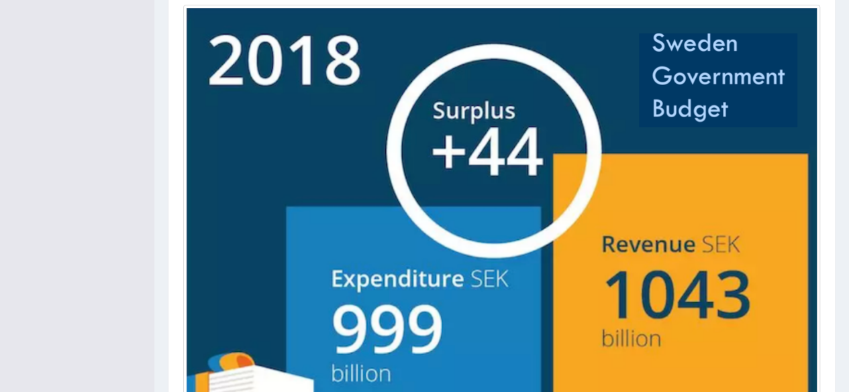
scroll to position [418, 0]
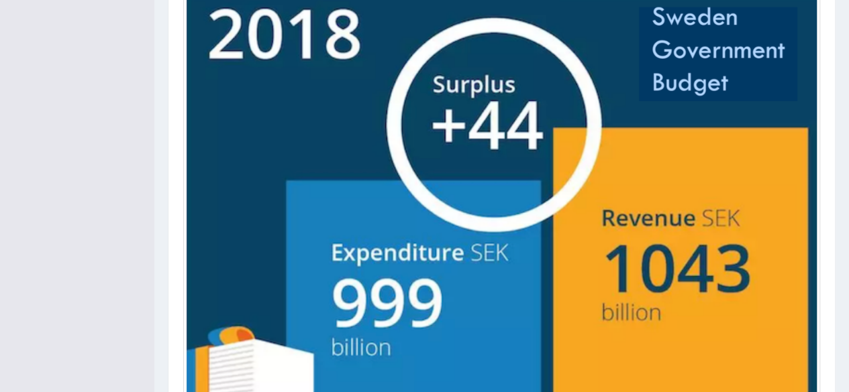
click at [362, 215] on img at bounding box center [501, 197] width 630 height 431
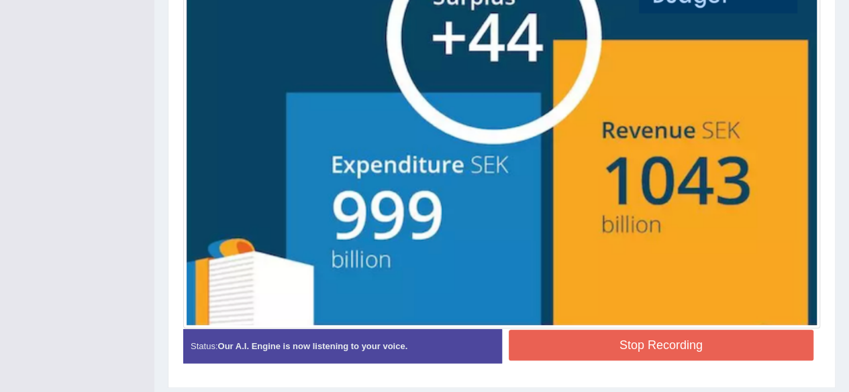
scroll to position [492, 0]
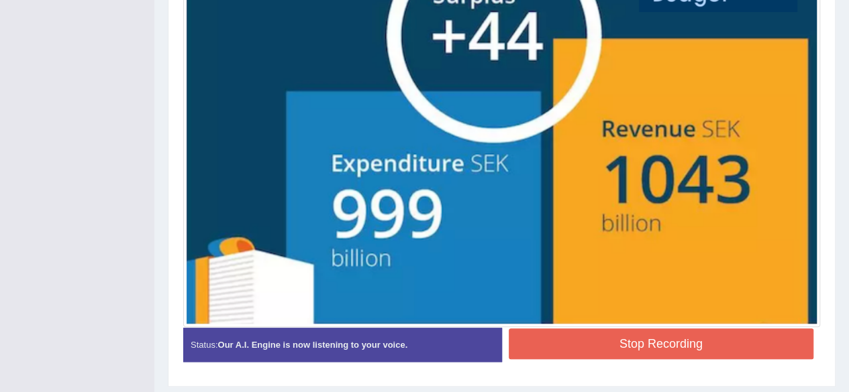
click at [578, 335] on button "Stop Recording" at bounding box center [660, 344] width 305 height 31
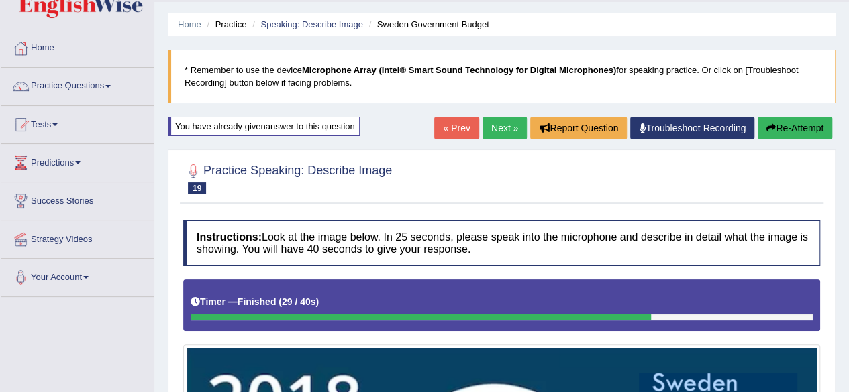
scroll to position [36, 0]
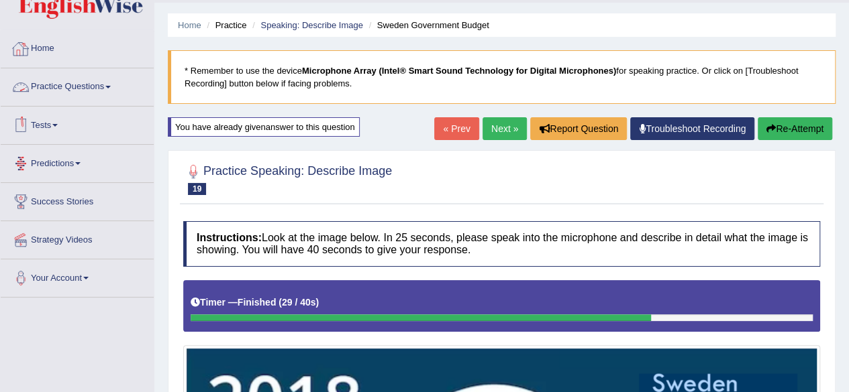
click at [87, 87] on link "Practice Questions" at bounding box center [77, 85] width 153 height 34
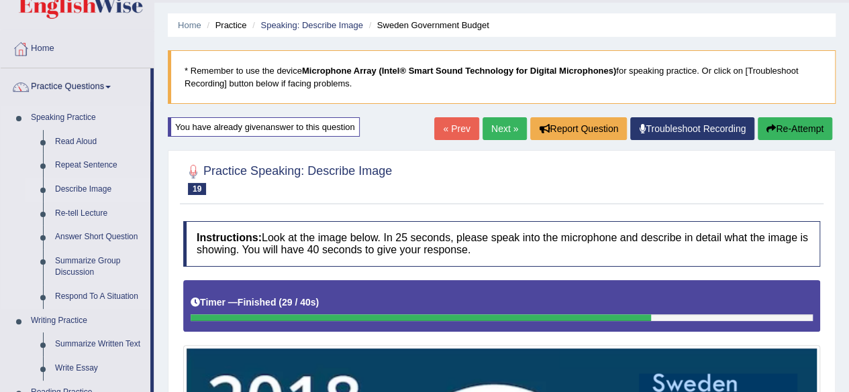
click at [99, 187] on link "Describe Image" at bounding box center [99, 190] width 101 height 24
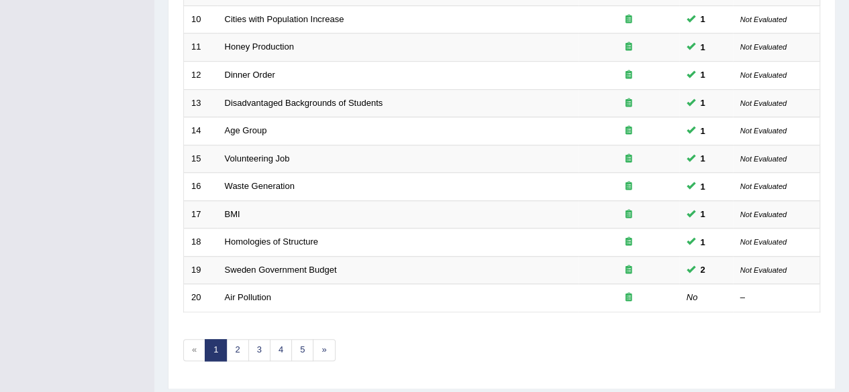
scroll to position [455, 0]
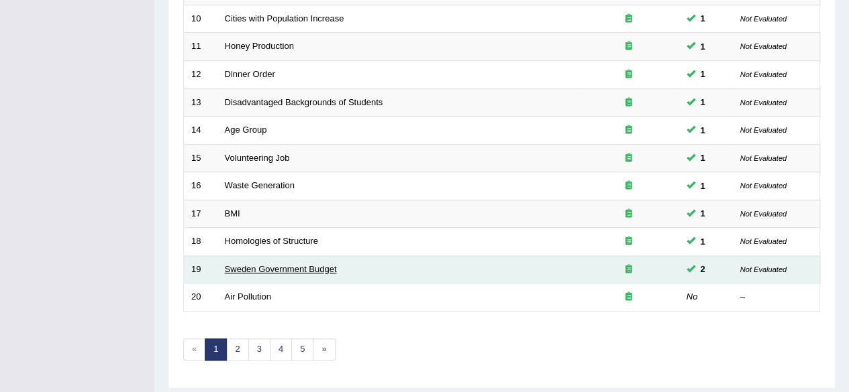
click at [305, 264] on link "Sweden Government Budget" at bounding box center [281, 269] width 112 height 10
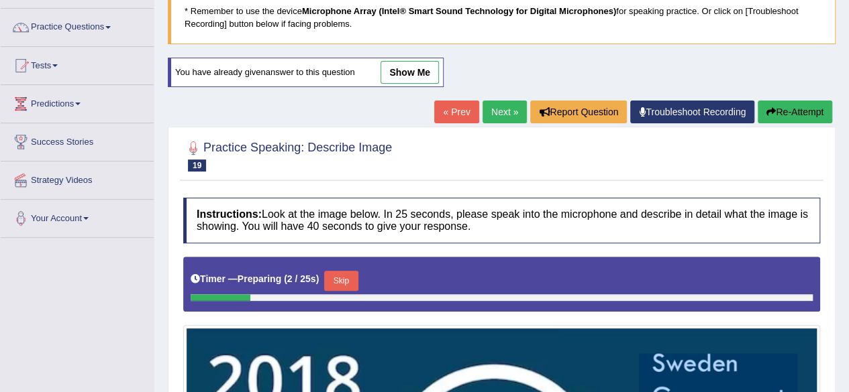
scroll to position [64, 0]
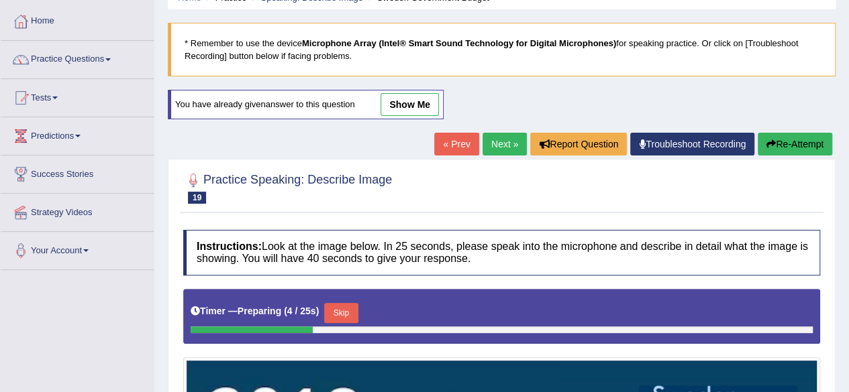
click at [413, 104] on link "show me" at bounding box center [409, 104] width 58 height 23
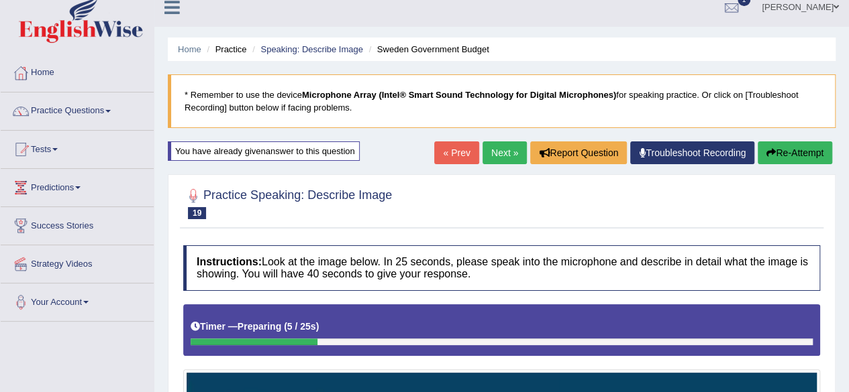
scroll to position [11, 0]
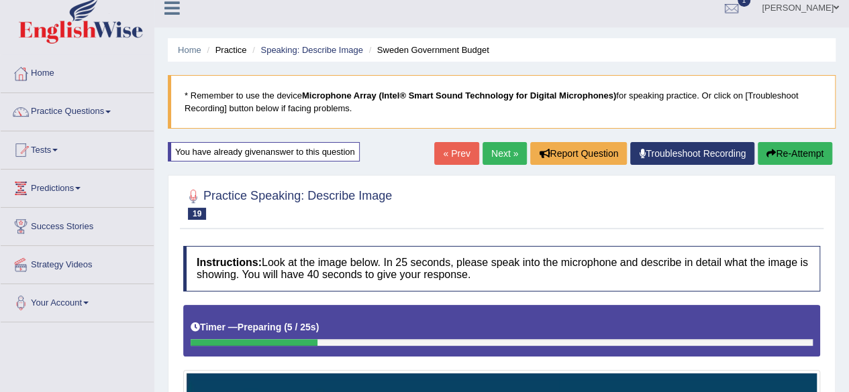
click at [776, 150] on button "Re-Attempt" at bounding box center [794, 153] width 74 height 23
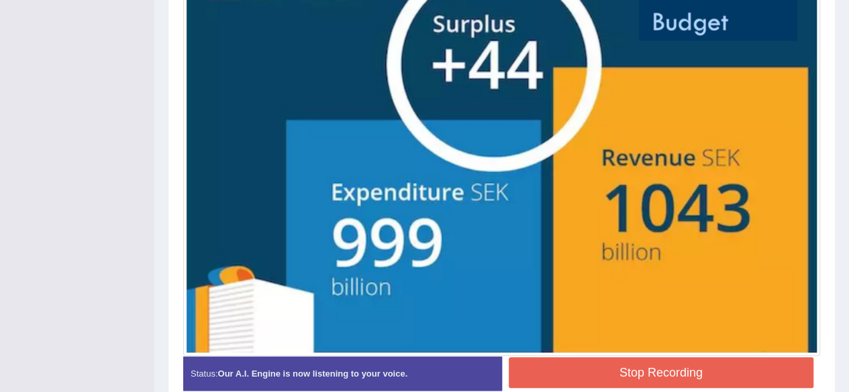
scroll to position [528, 0]
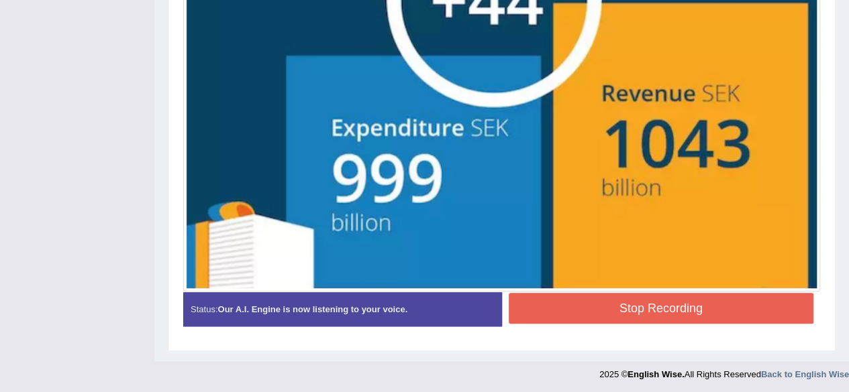
click at [680, 303] on button "Stop Recording" at bounding box center [660, 308] width 305 height 31
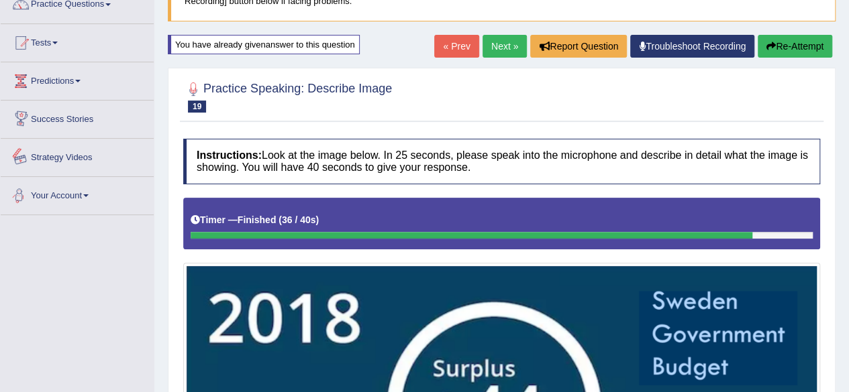
scroll to position [112, 0]
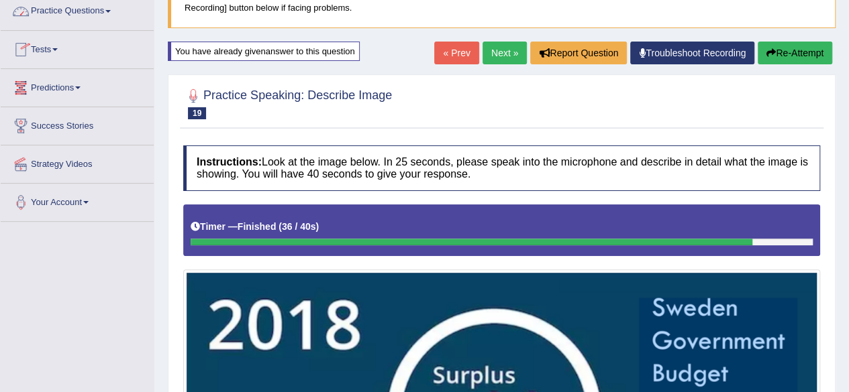
click at [105, 9] on link "Practice Questions" at bounding box center [77, 10] width 153 height 34
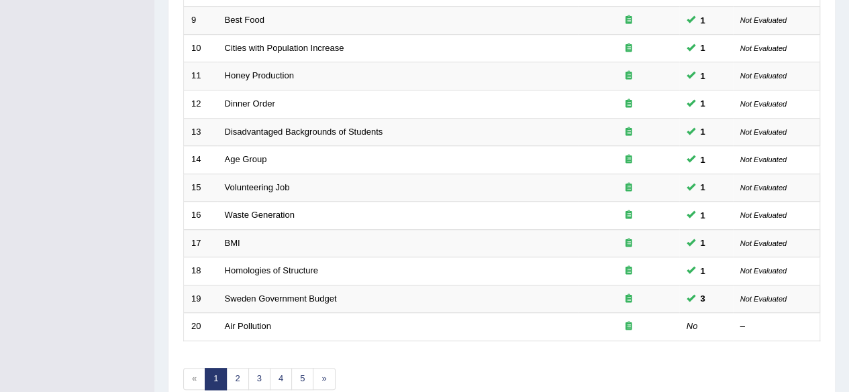
scroll to position [489, 0]
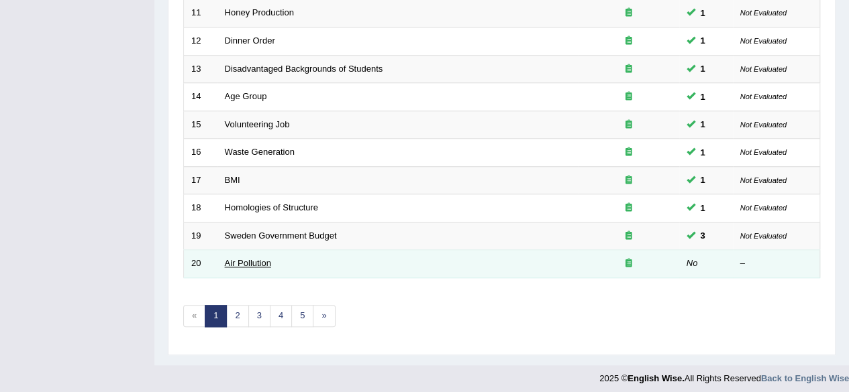
click at [256, 262] on link "Air Pollution" at bounding box center [248, 263] width 46 height 10
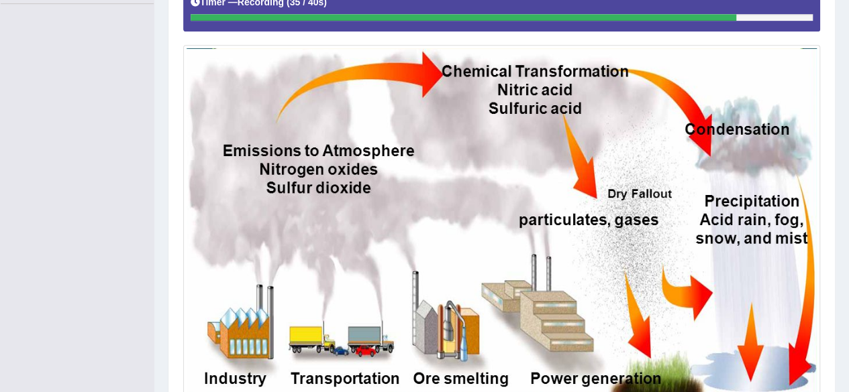
scroll to position [437, 0]
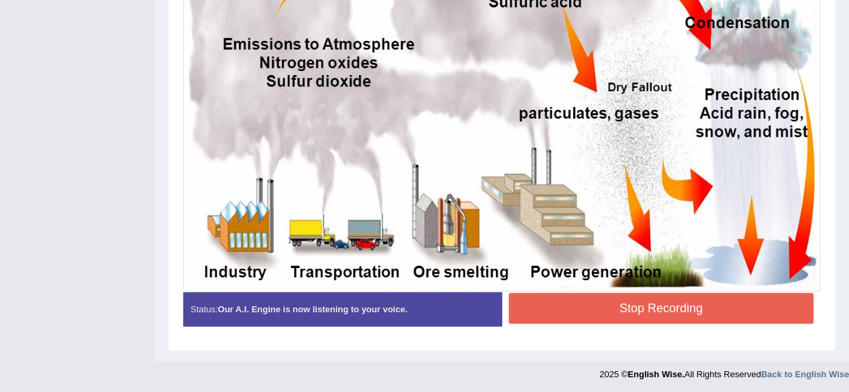
click at [672, 308] on button "Stop Recording" at bounding box center [660, 308] width 305 height 31
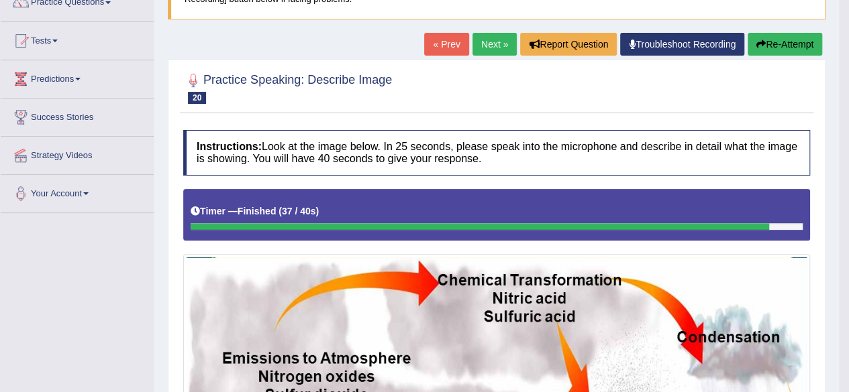
scroll to position [120, 0]
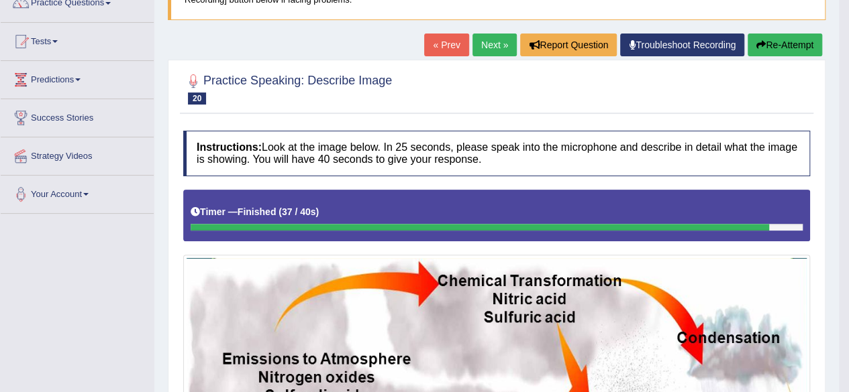
click at [486, 48] on link "Next »" at bounding box center [494, 45] width 44 height 23
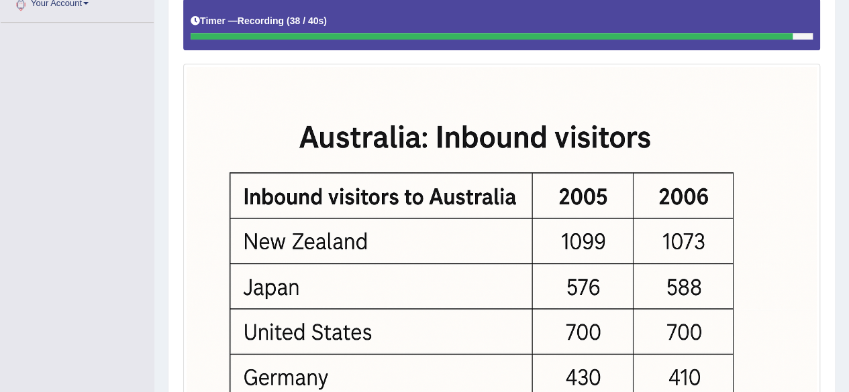
scroll to position [510, 0]
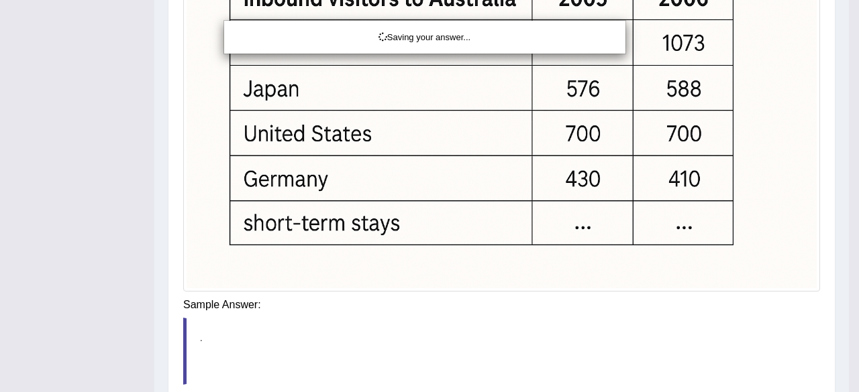
click at [643, 313] on div "Saving your answer..." at bounding box center [429, 196] width 859 height 392
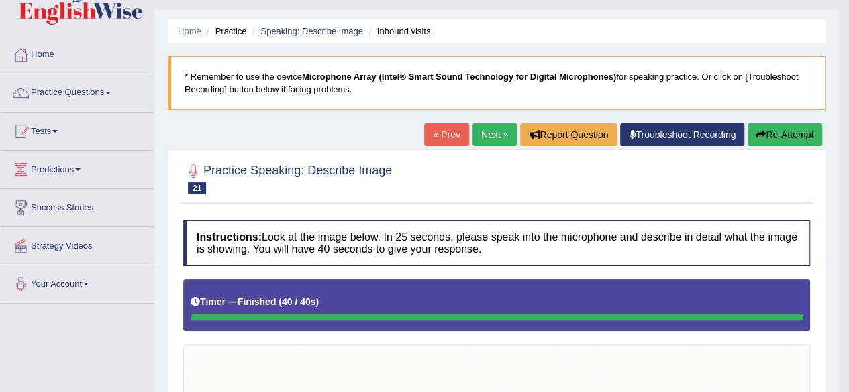
scroll to position [30, 0]
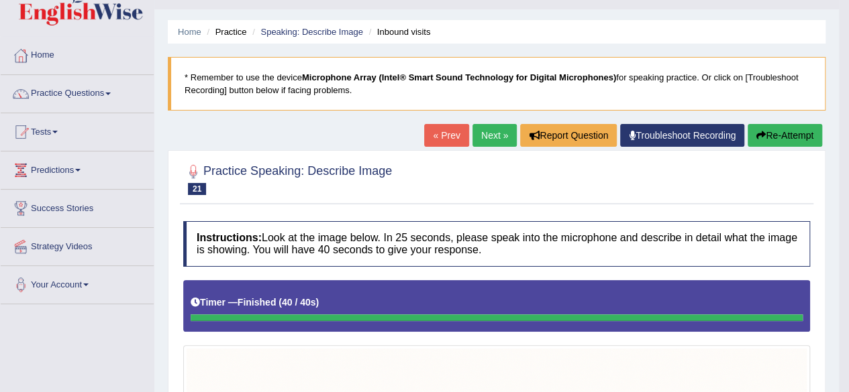
click at [489, 140] on link "Next »" at bounding box center [494, 135] width 44 height 23
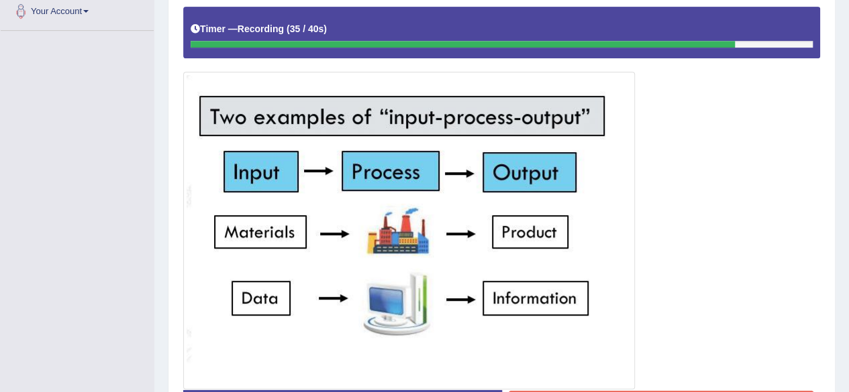
scroll to position [400, 0]
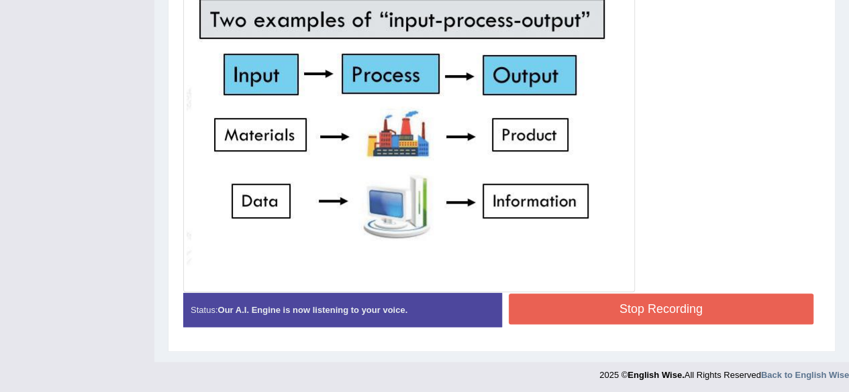
click at [617, 305] on button "Stop Recording" at bounding box center [660, 309] width 305 height 31
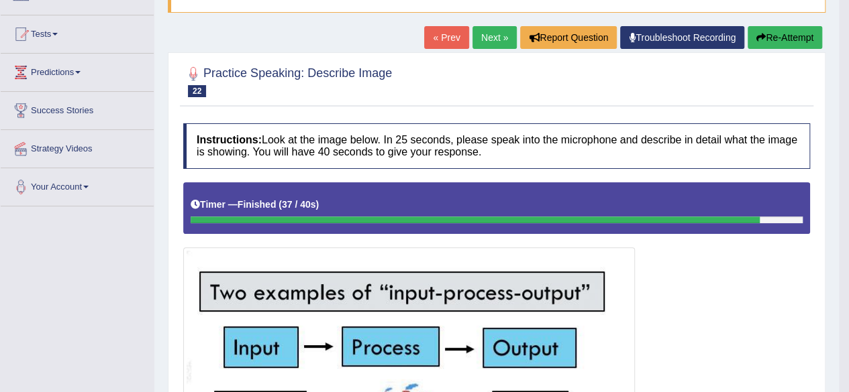
scroll to position [126, 0]
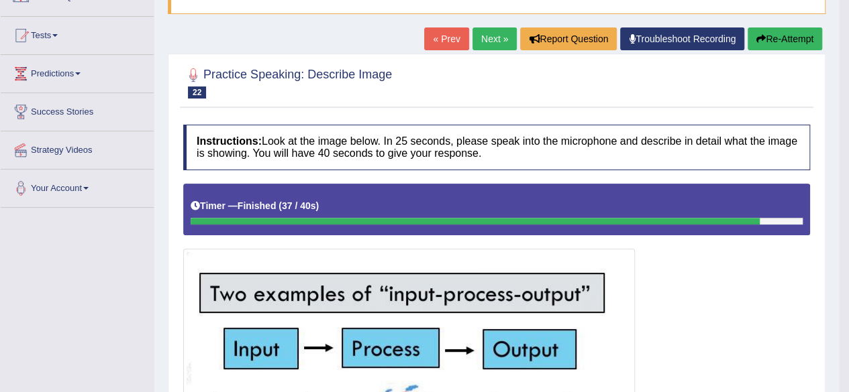
click at [486, 34] on link "Next »" at bounding box center [494, 39] width 44 height 23
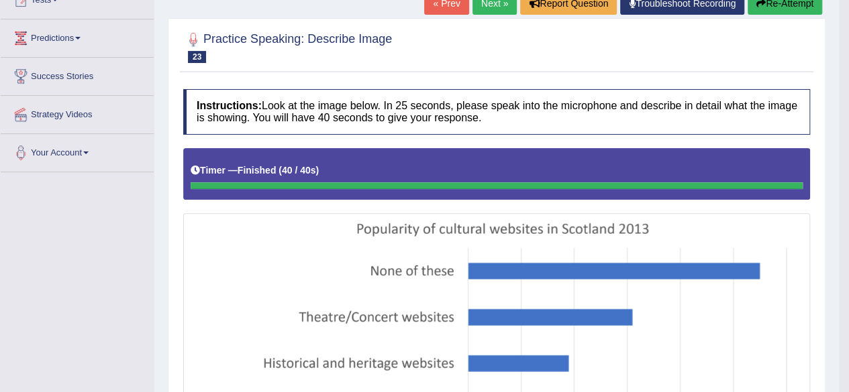
scroll to position [60, 0]
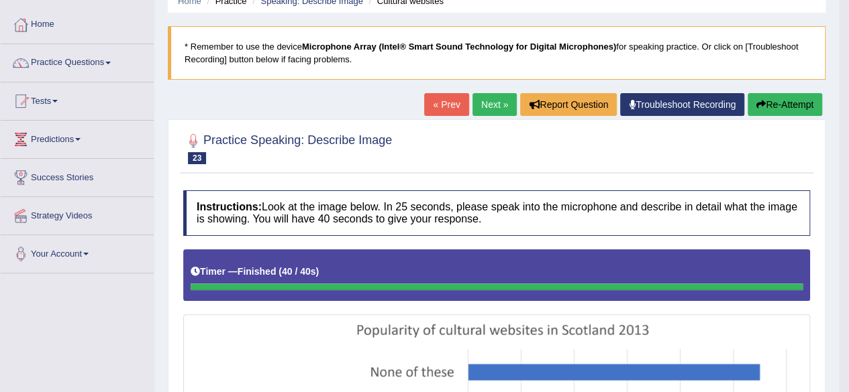
click at [492, 107] on link "Next »" at bounding box center [494, 104] width 44 height 23
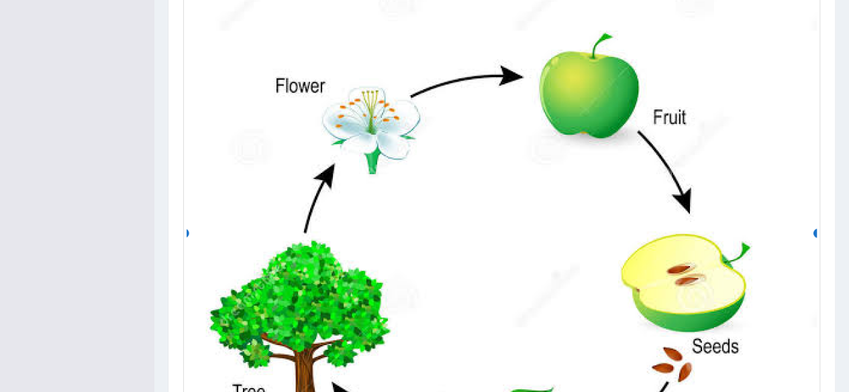
scroll to position [455, 0]
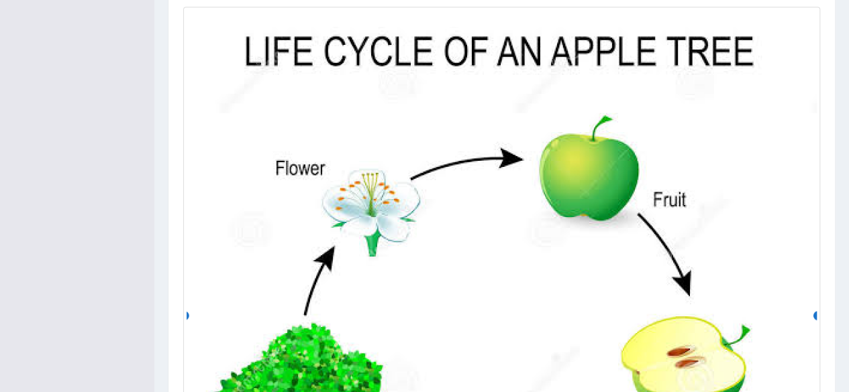
click at [541, 264] on img at bounding box center [501, 318] width 630 height 616
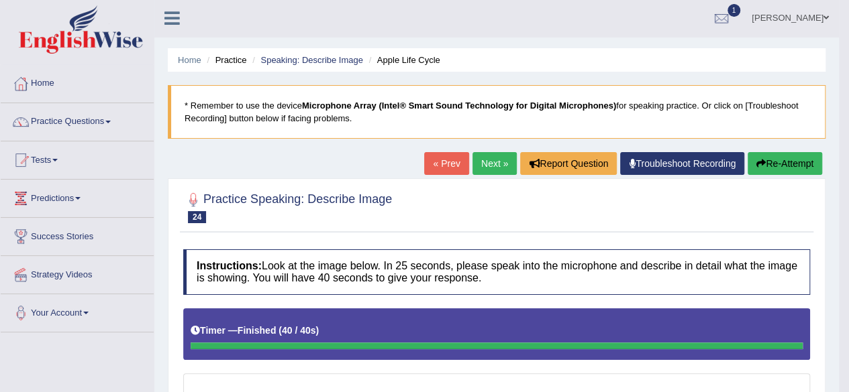
scroll to position [0, 0]
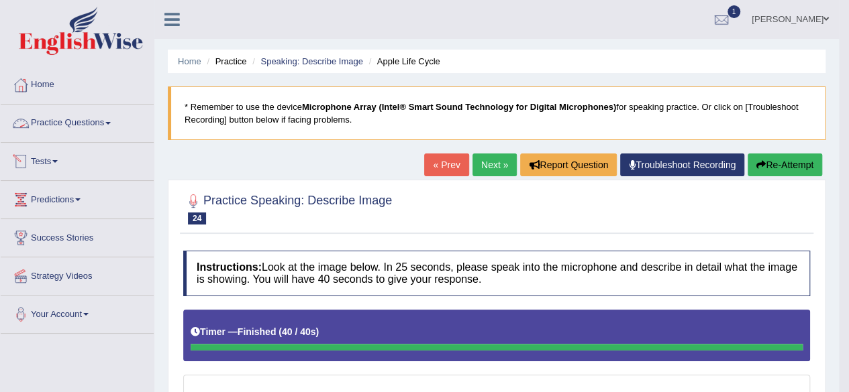
click at [103, 125] on link "Practice Questions" at bounding box center [77, 122] width 153 height 34
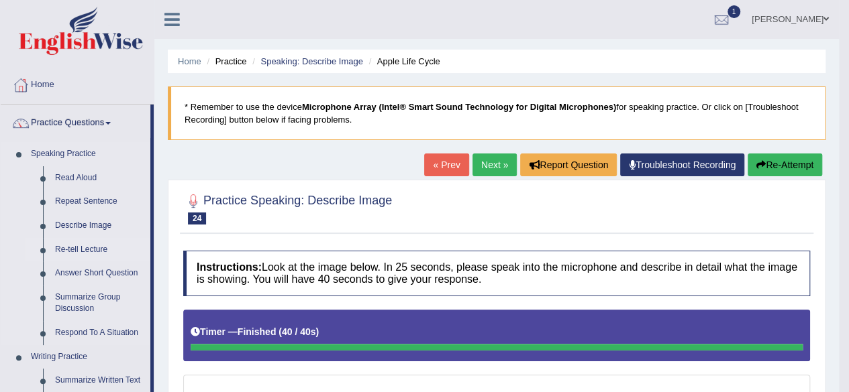
click at [87, 253] on link "Re-tell Lecture" at bounding box center [99, 250] width 101 height 24
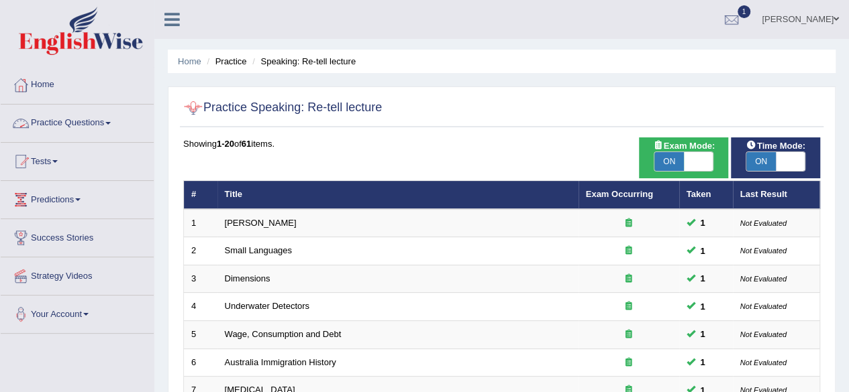
click at [74, 125] on link "Practice Questions" at bounding box center [77, 122] width 153 height 34
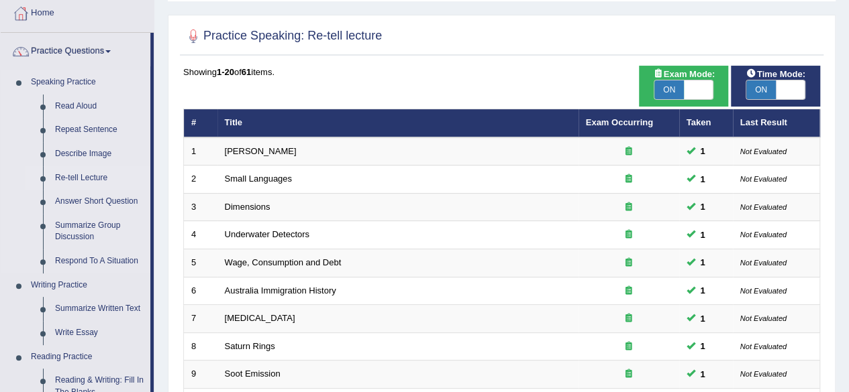
scroll to position [78, 0]
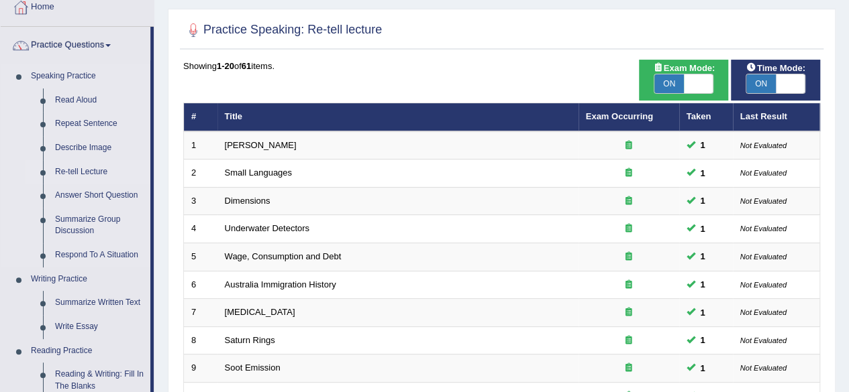
click at [87, 167] on link "Re-tell Lecture" at bounding box center [99, 172] width 101 height 24
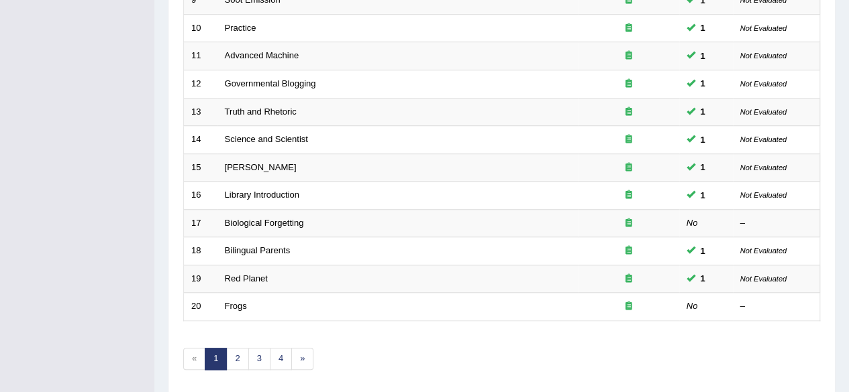
scroll to position [489, 0]
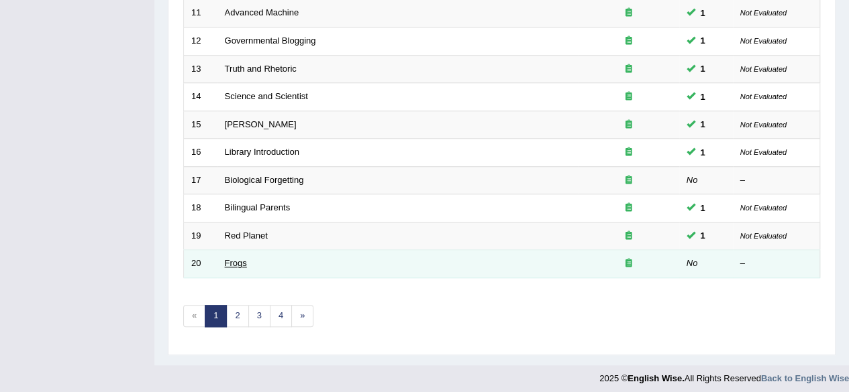
click at [231, 261] on link "Frogs" at bounding box center [236, 263] width 22 height 10
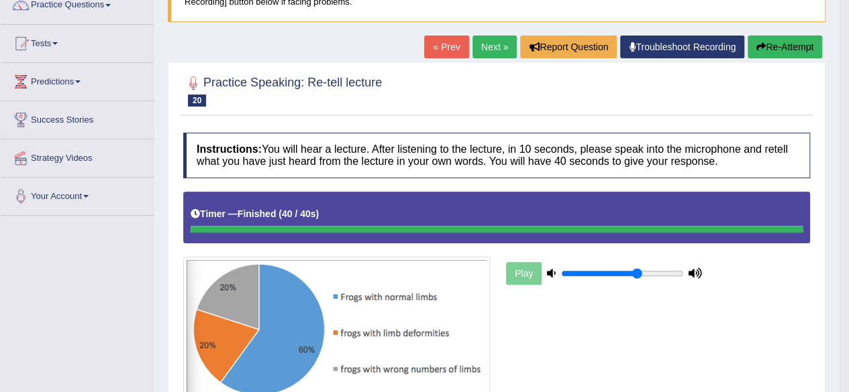
scroll to position [117, 0]
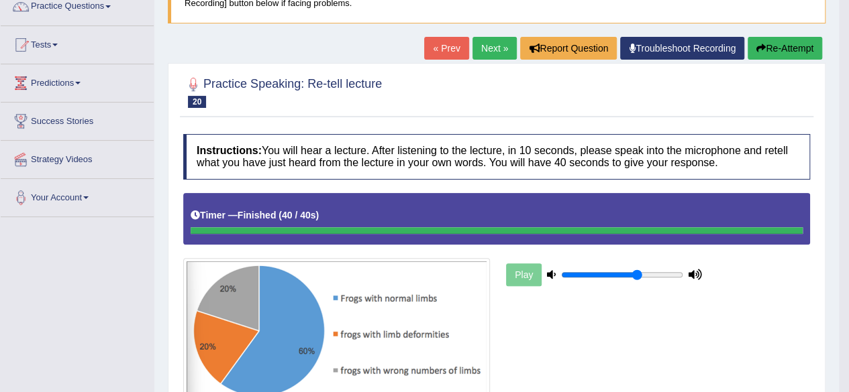
click at [486, 55] on link "Next »" at bounding box center [494, 48] width 44 height 23
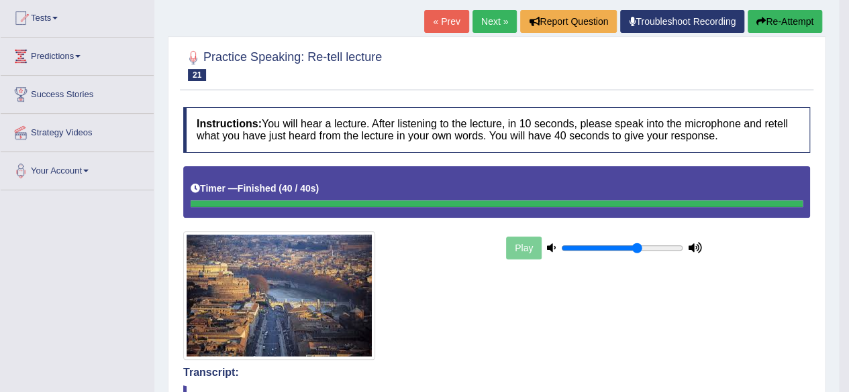
scroll to position [143, 0]
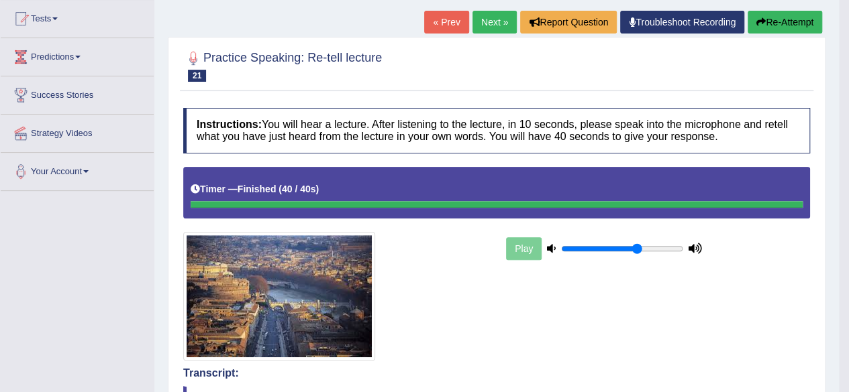
click at [495, 30] on link "Next »" at bounding box center [494, 22] width 44 height 23
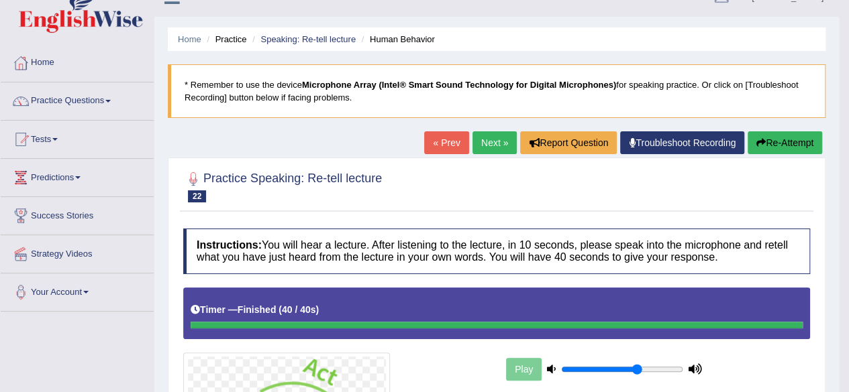
scroll to position [21, 0]
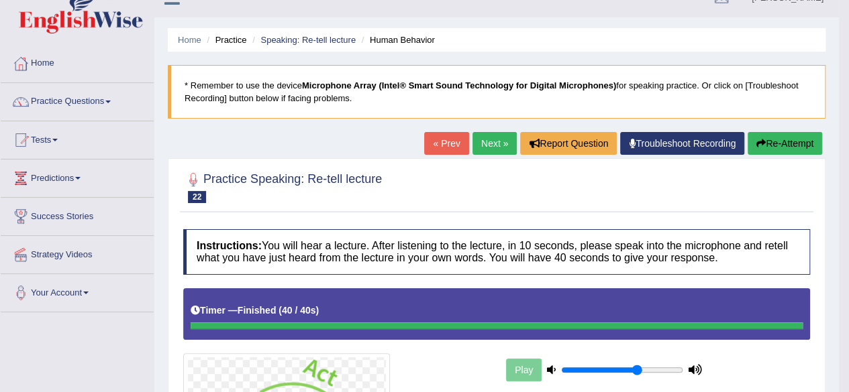
click at [488, 140] on link "Next »" at bounding box center [494, 143] width 44 height 23
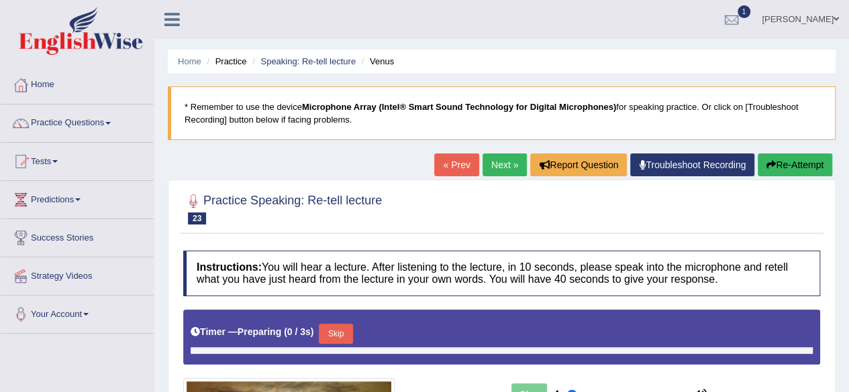
type input "0.65"
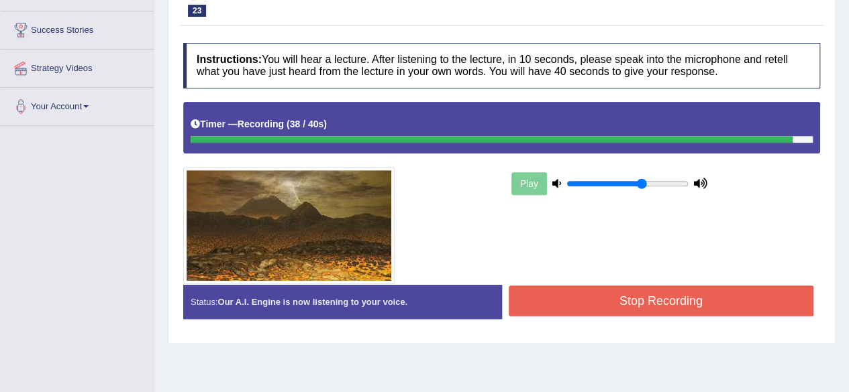
click at [634, 307] on button "Stop Recording" at bounding box center [660, 301] width 305 height 31
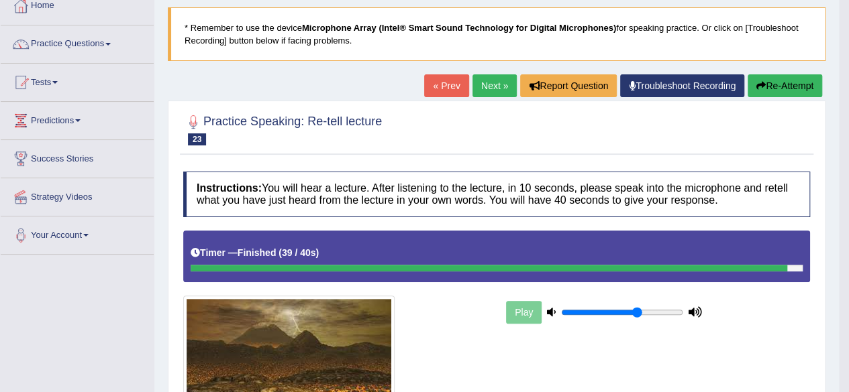
scroll to position [78, 0]
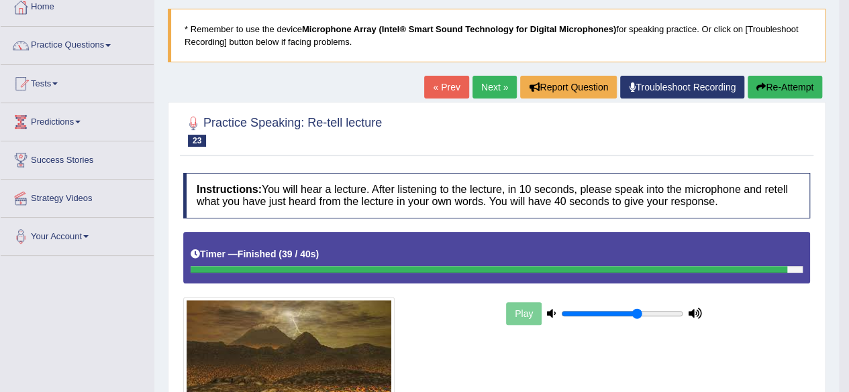
click at [495, 91] on link "Next »" at bounding box center [494, 87] width 44 height 23
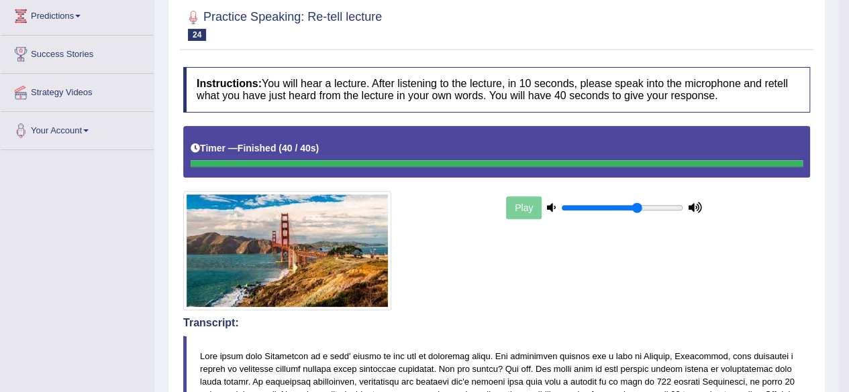
scroll to position [42, 0]
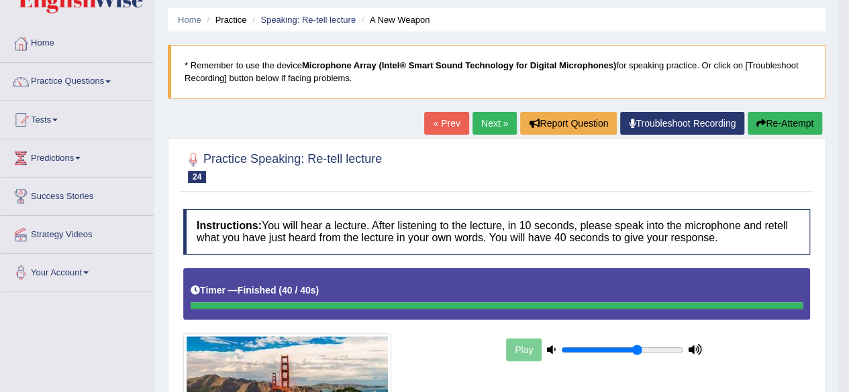
click at [490, 123] on link "Next »" at bounding box center [494, 123] width 44 height 23
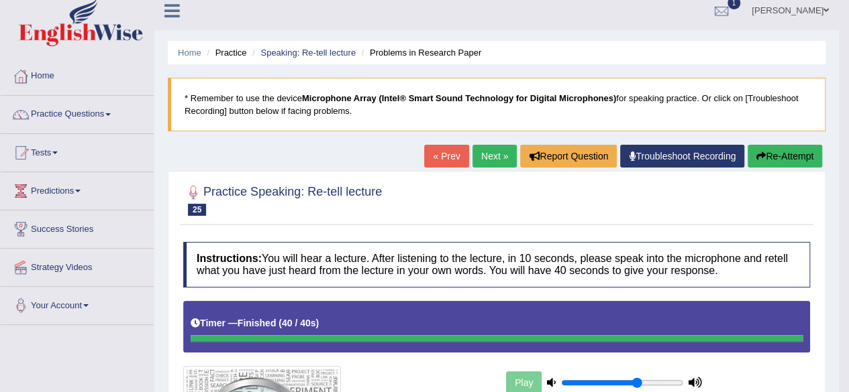
scroll to position [8, 0]
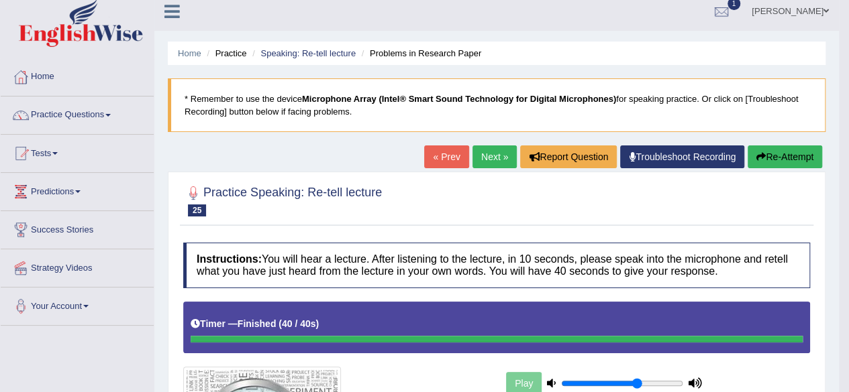
click at [499, 158] on link "Next »" at bounding box center [494, 157] width 44 height 23
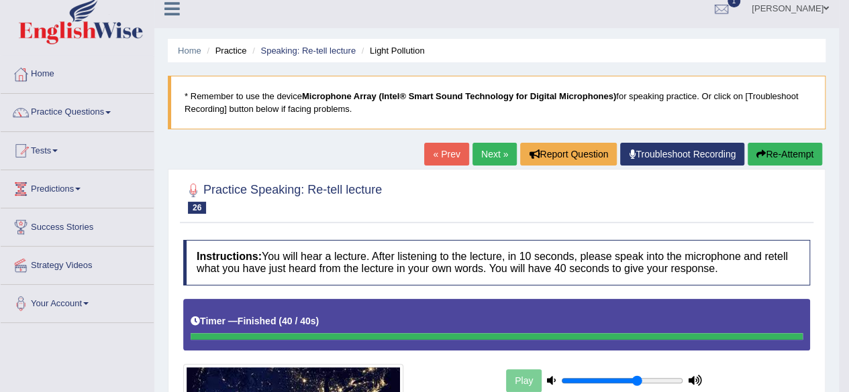
scroll to position [9, 0]
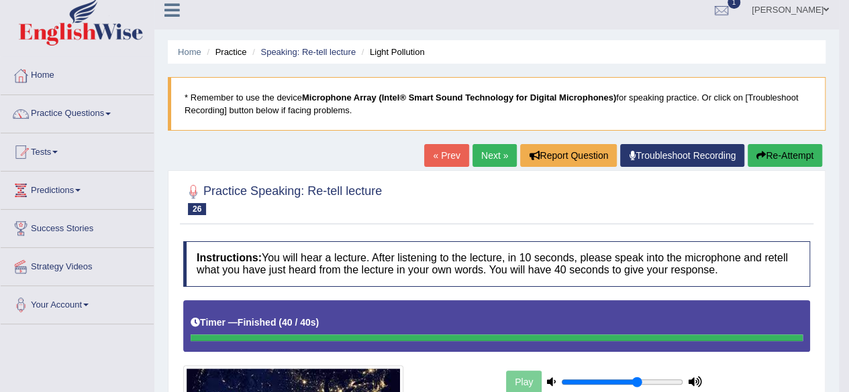
click at [502, 151] on link "Next »" at bounding box center [494, 155] width 44 height 23
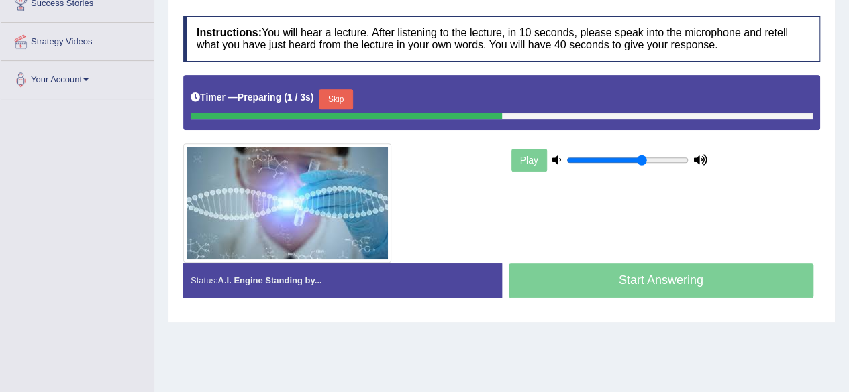
scroll to position [252, 0]
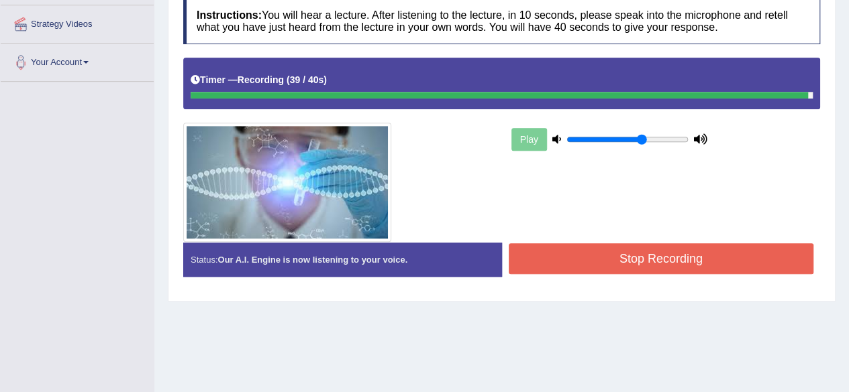
click at [629, 258] on button "Stop Recording" at bounding box center [660, 259] width 305 height 31
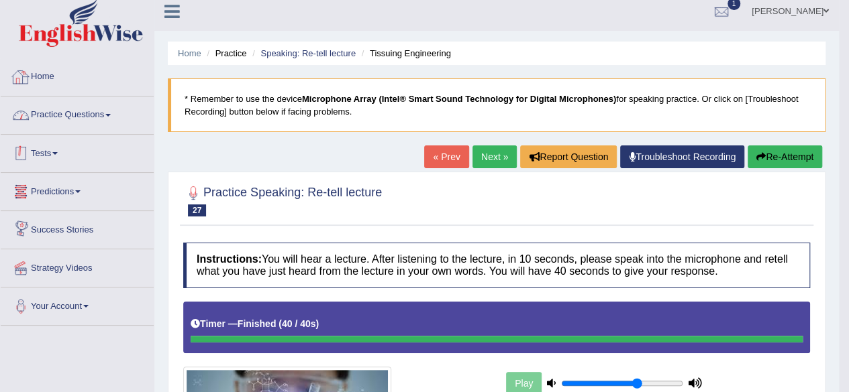
scroll to position [7, 0]
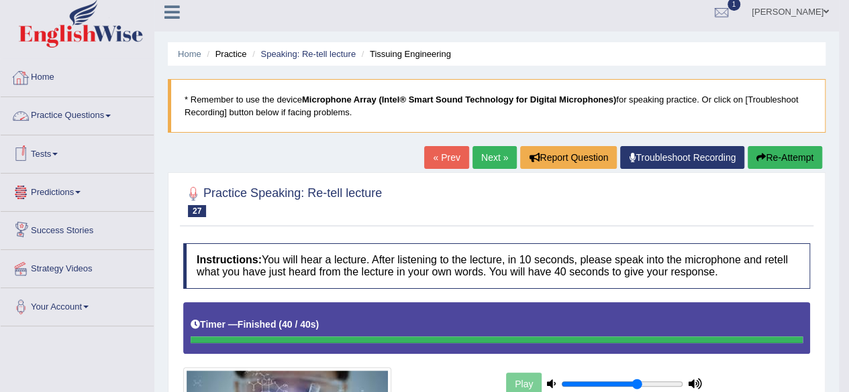
click at [85, 121] on link "Practice Questions" at bounding box center [77, 114] width 153 height 34
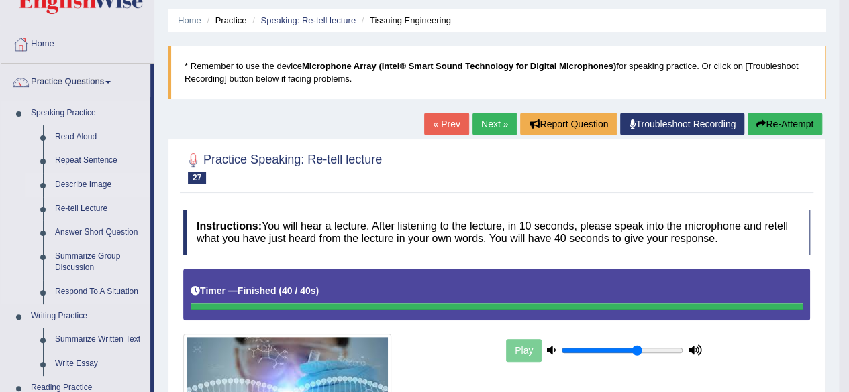
scroll to position [44, 0]
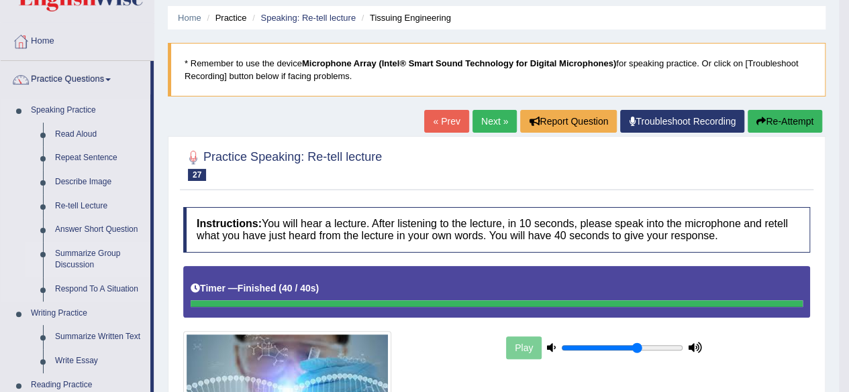
click at [80, 254] on link "Summarize Group Discussion" at bounding box center [99, 260] width 101 height 36
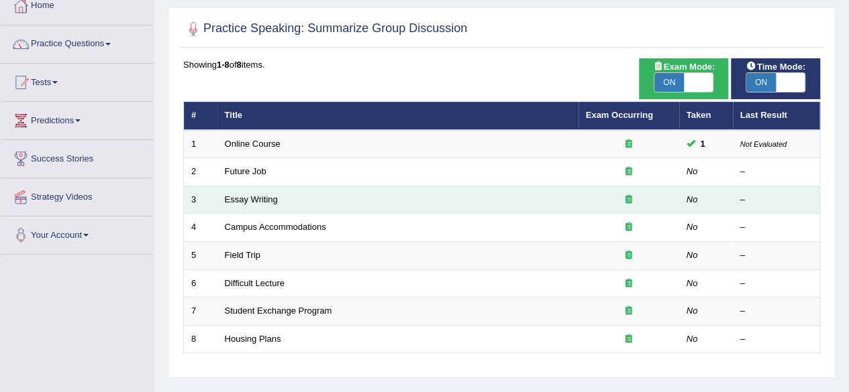
scroll to position [78, 0]
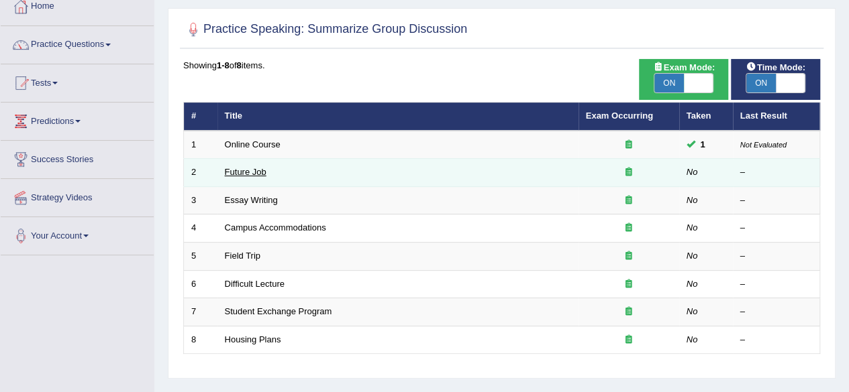
click at [241, 172] on link "Future Job" at bounding box center [246, 172] width 42 height 10
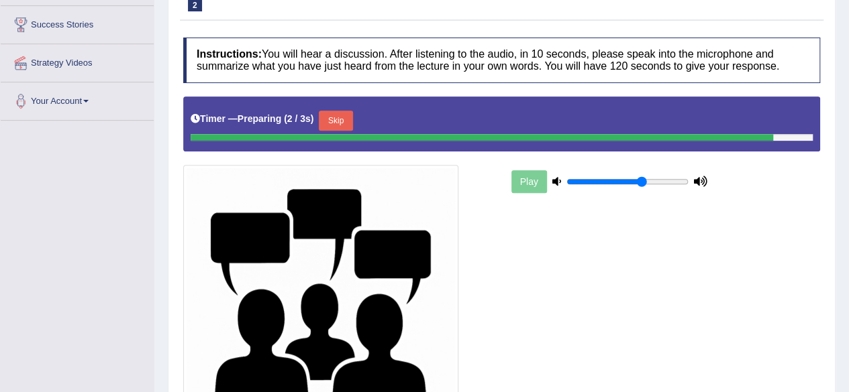
scroll to position [214, 0]
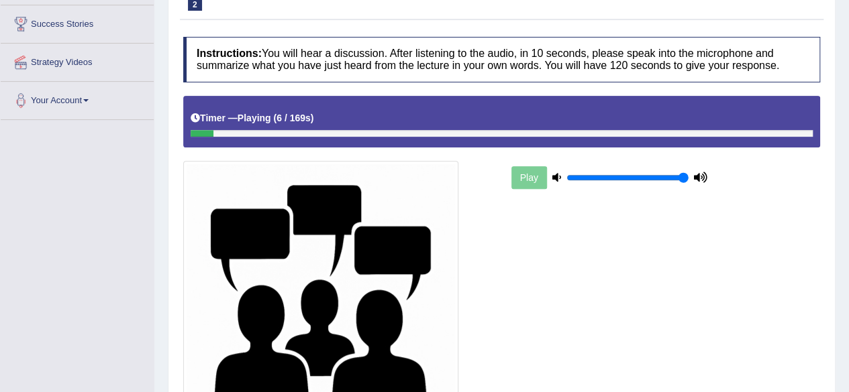
drag, startPoint x: 644, startPoint y: 174, endPoint x: 691, endPoint y: 164, distance: 48.0
type input "1"
click at [688, 172] on input "range" at bounding box center [627, 177] width 122 height 11
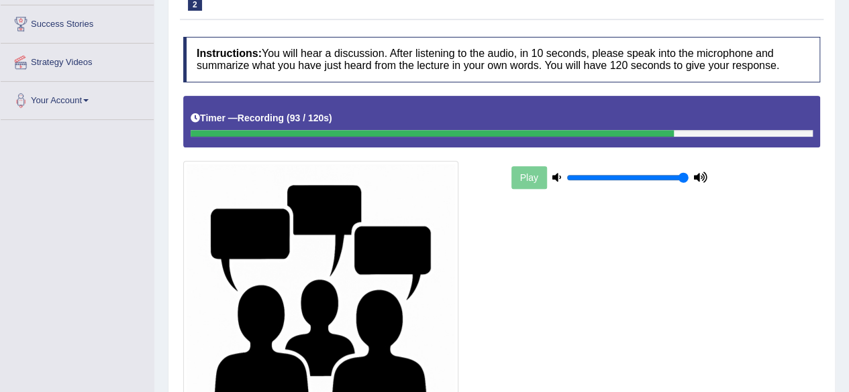
scroll to position [358, 0]
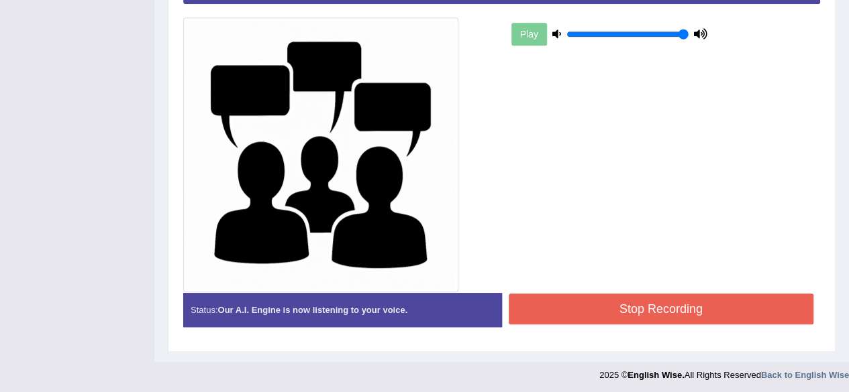
click at [668, 319] on button "Stop Recording" at bounding box center [660, 309] width 305 height 31
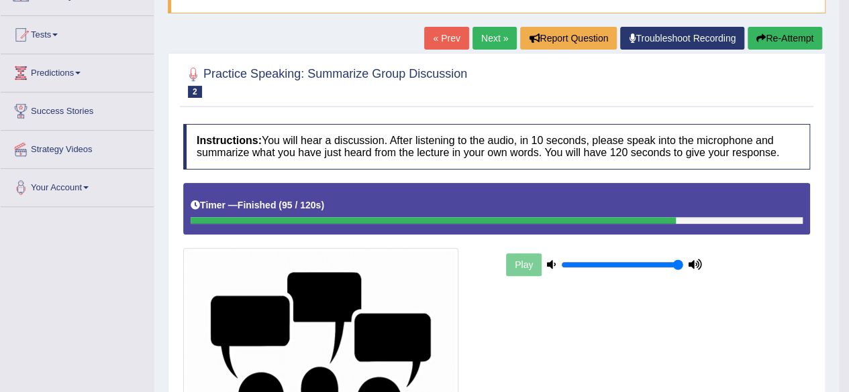
scroll to position [125, 0]
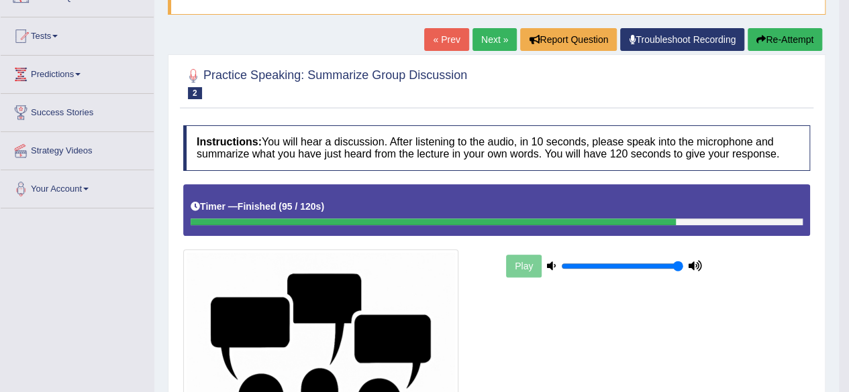
click at [493, 40] on link "Next »" at bounding box center [494, 39] width 44 height 23
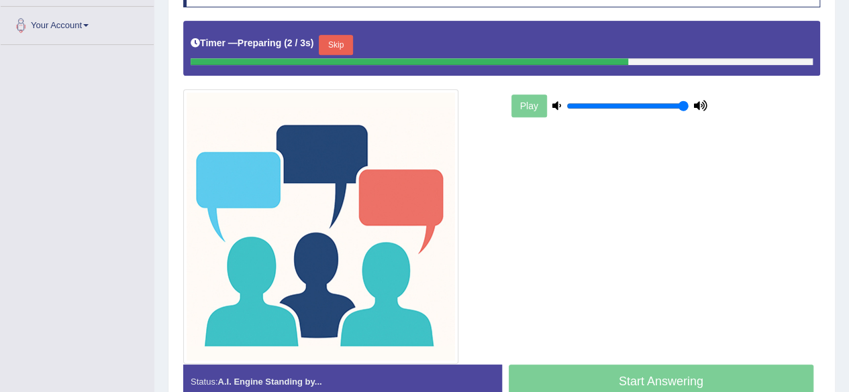
scroll to position [290, 0]
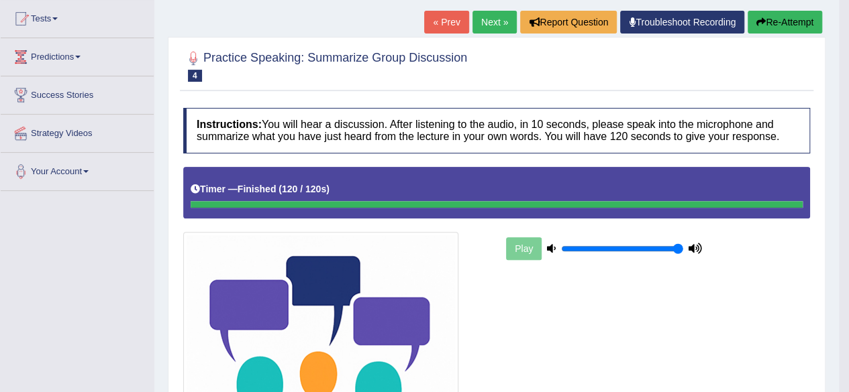
scroll to position [140, 0]
